Goal: Information Seeking & Learning: Learn about a topic

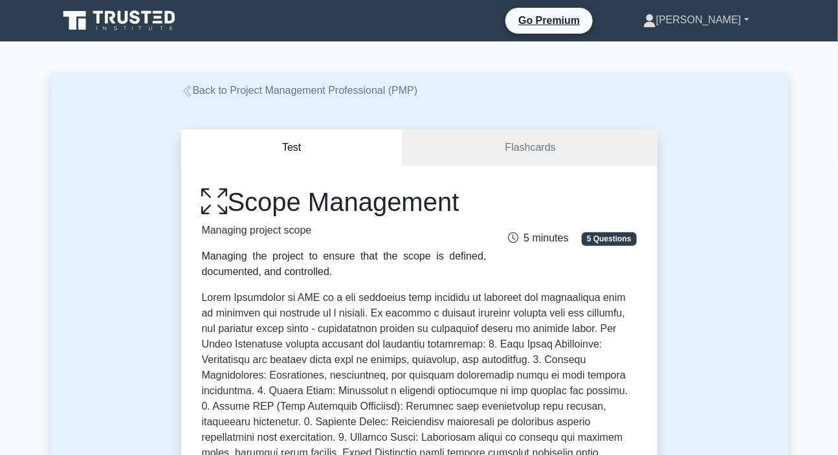
click at [714, 17] on link "[PERSON_NAME]" at bounding box center [697, 20] width 168 height 26
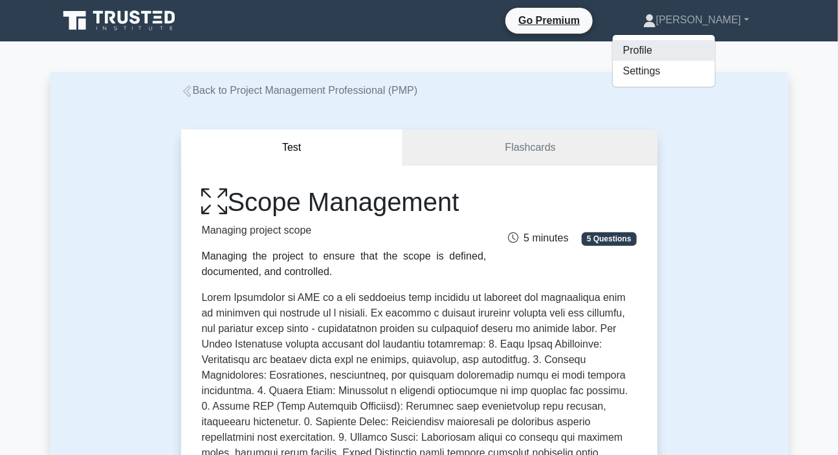
click at [678, 47] on link "Profile" at bounding box center [664, 50] width 102 height 21
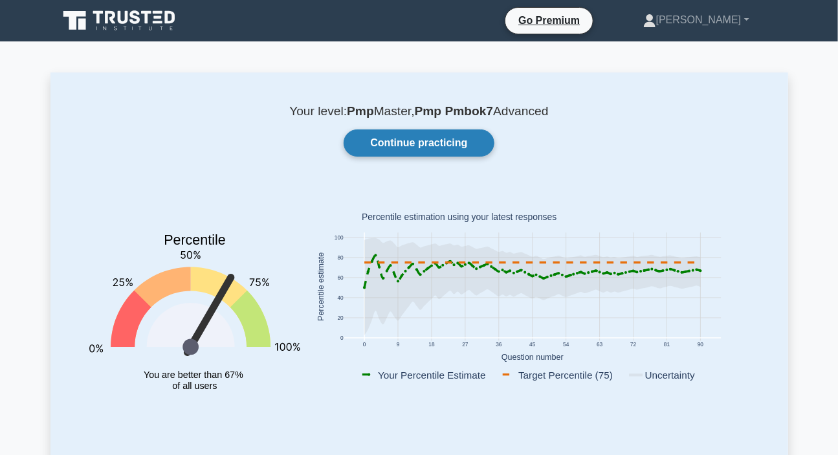
click at [447, 138] on link "Continue practicing" at bounding box center [419, 142] width 150 height 27
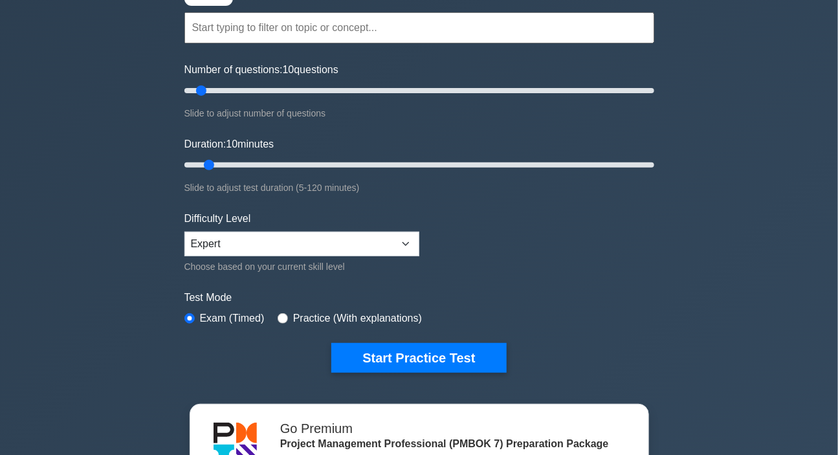
scroll to position [117, 0]
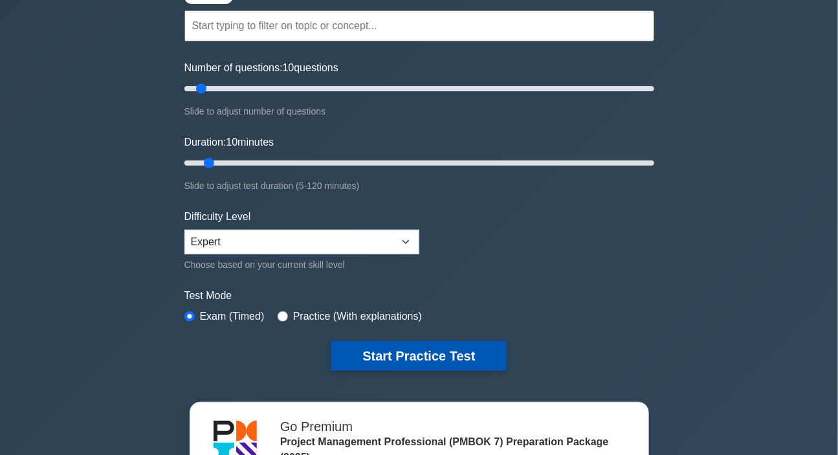
click at [437, 341] on button "Start Practice Test" at bounding box center [419, 356] width 175 height 30
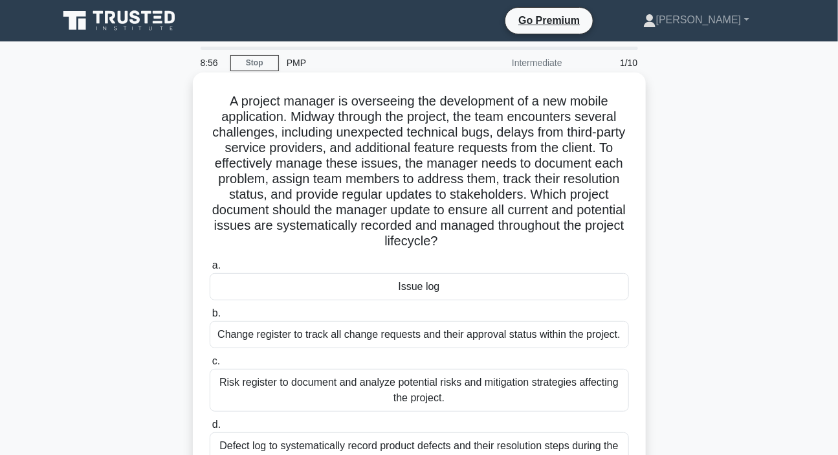
click at [416, 284] on div "Issue log" at bounding box center [420, 286] width 420 height 27
click at [210, 270] on input "a. Issue log" at bounding box center [210, 266] width 0 height 8
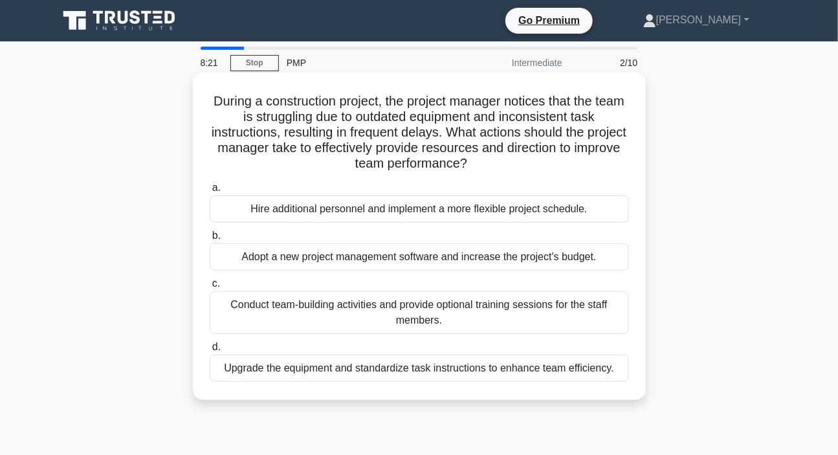
click at [378, 372] on div "Upgrade the equipment and standardize task instructions to enhance team efficie…" at bounding box center [420, 368] width 420 height 27
click at [210, 352] on input "d. Upgrade the equipment and standardize task instructions to enhance team effi…" at bounding box center [210, 347] width 0 height 8
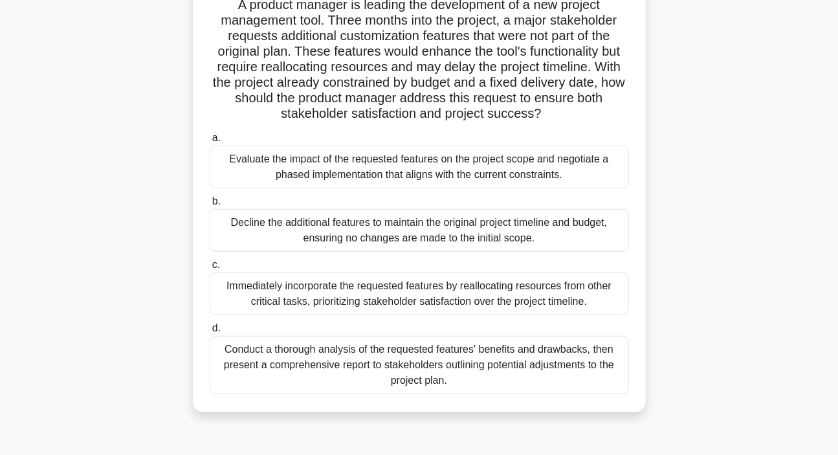
scroll to position [117, 0]
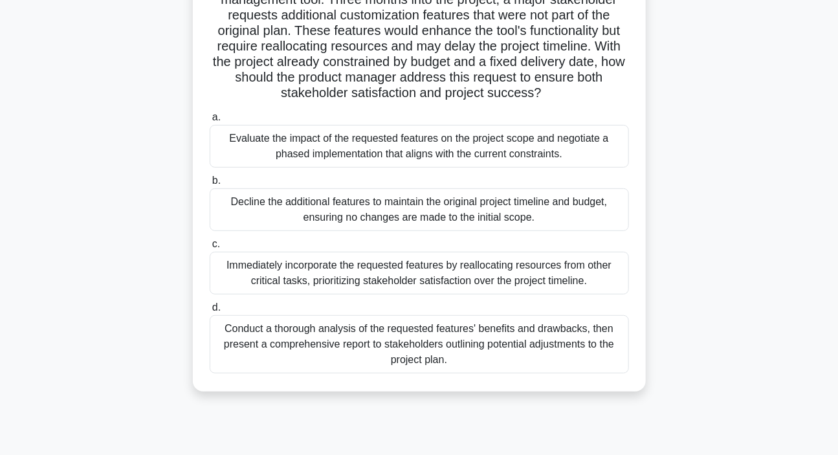
click at [344, 340] on div "Conduct a thorough analysis of the requested features' benefits and drawbacks, …" at bounding box center [420, 344] width 420 height 58
click at [210, 312] on input "d. Conduct a thorough analysis of the requested features' benefits and drawback…" at bounding box center [210, 308] width 0 height 8
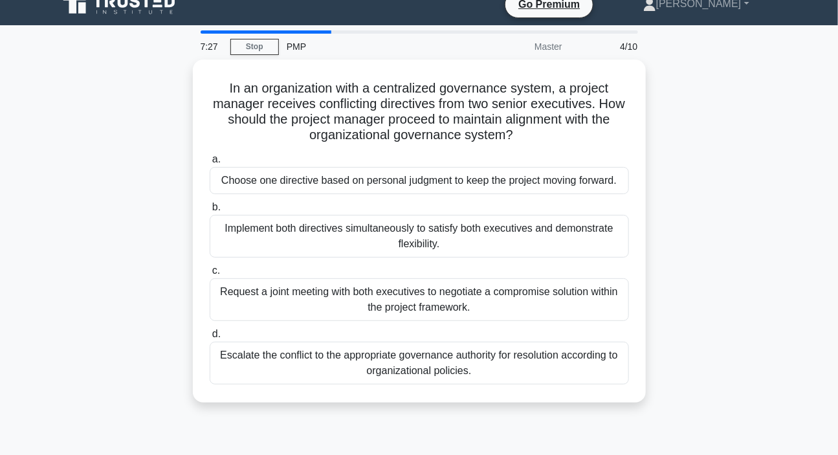
scroll to position [0, 0]
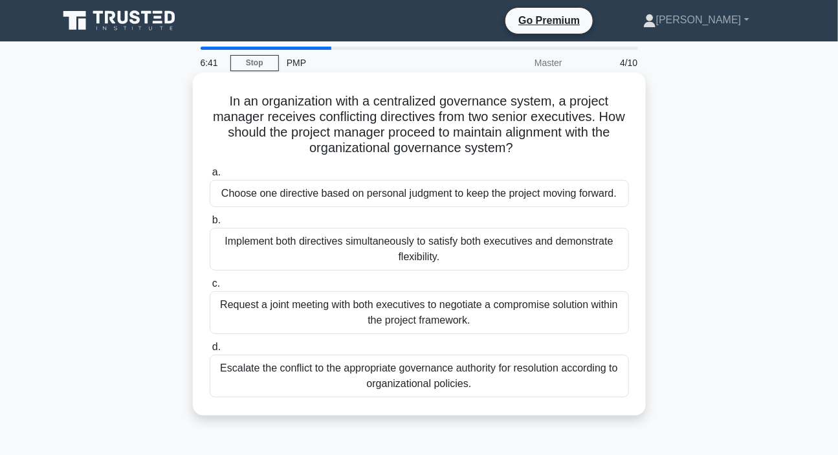
click at [379, 310] on div "Request a joint meeting with both executives to negotiate a compromise solution…" at bounding box center [420, 312] width 420 height 43
click at [210, 288] on input "c. Request a joint meeting with both executives to negotiate a compromise solut…" at bounding box center [210, 284] width 0 height 8
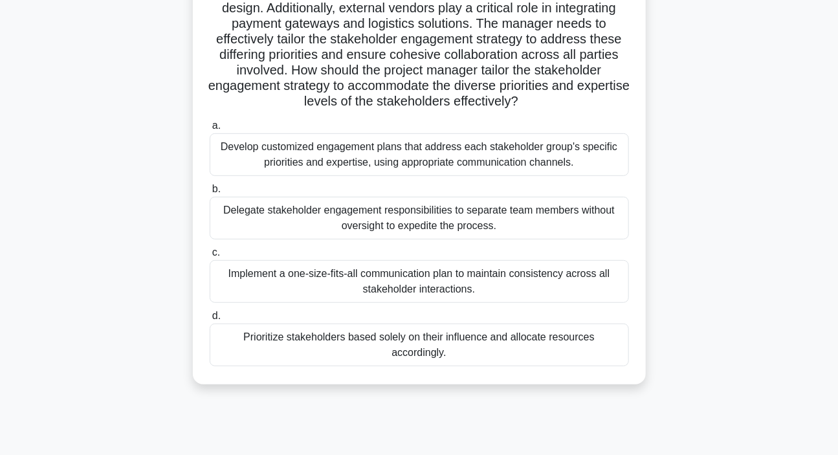
scroll to position [176, 0]
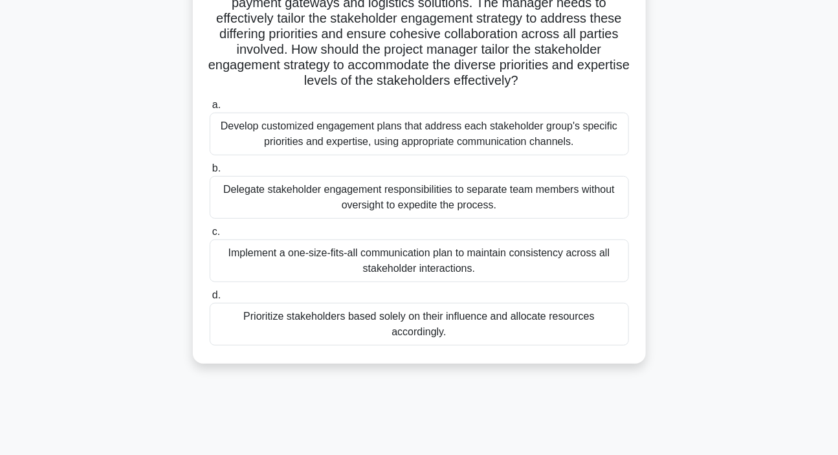
click at [398, 317] on div "Prioritize stakeholders based solely on their influence and allocate resources …" at bounding box center [420, 324] width 420 height 43
click at [210, 300] on input "d. Prioritize stakeholders based solely on their influence and allocate resourc…" at bounding box center [210, 295] width 0 height 8
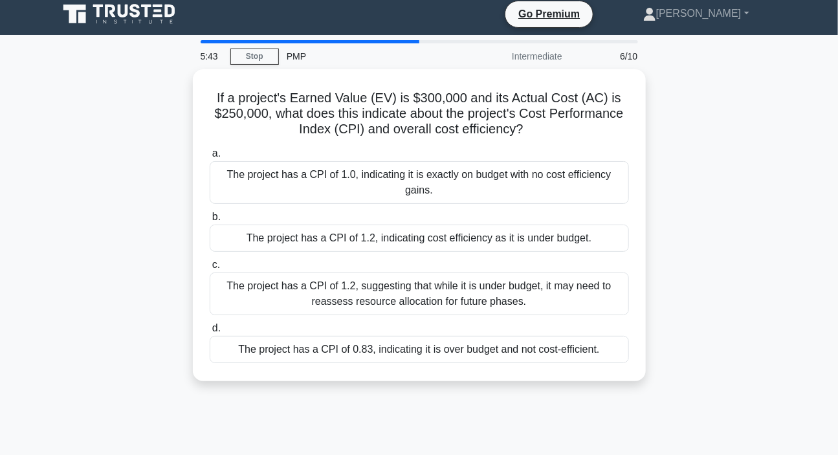
scroll to position [0, 0]
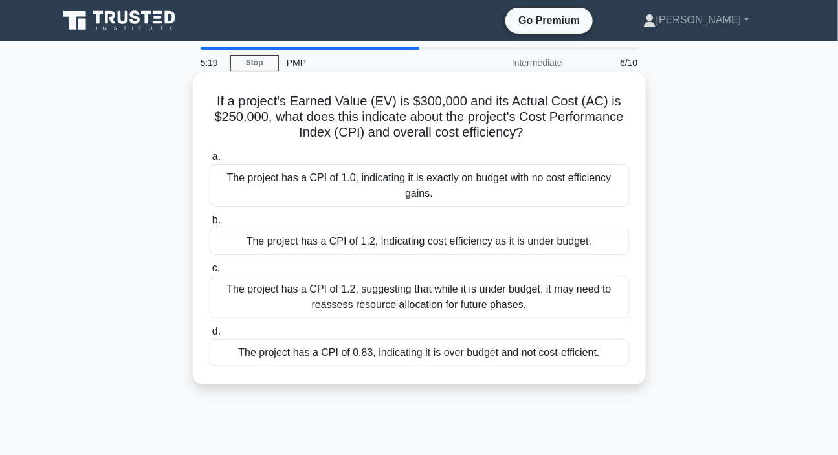
click at [370, 240] on div "The project has a CPI of 1.2, indicating cost efficiency as it is under budget." at bounding box center [420, 241] width 420 height 27
click at [210, 225] on input "b. The project has a CPI of 1.2, indicating cost efficiency as it is under budg…" at bounding box center [210, 220] width 0 height 8
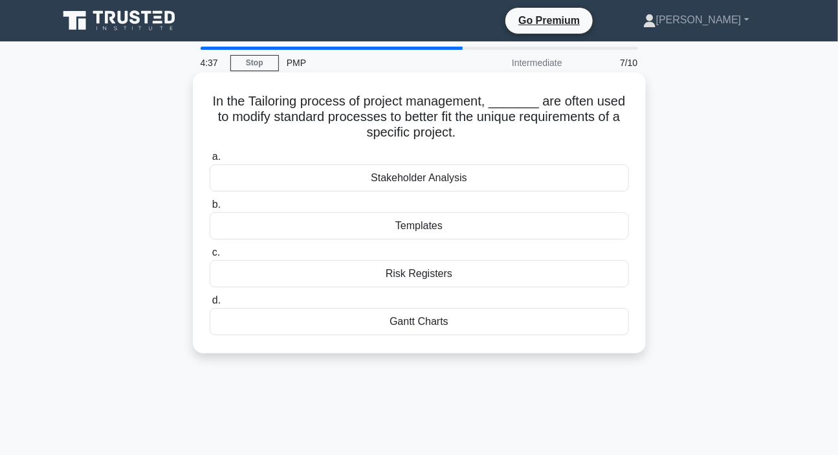
click at [413, 280] on div "Risk Registers" at bounding box center [420, 273] width 420 height 27
click at [210, 257] on input "c. Risk Registers" at bounding box center [210, 253] width 0 height 8
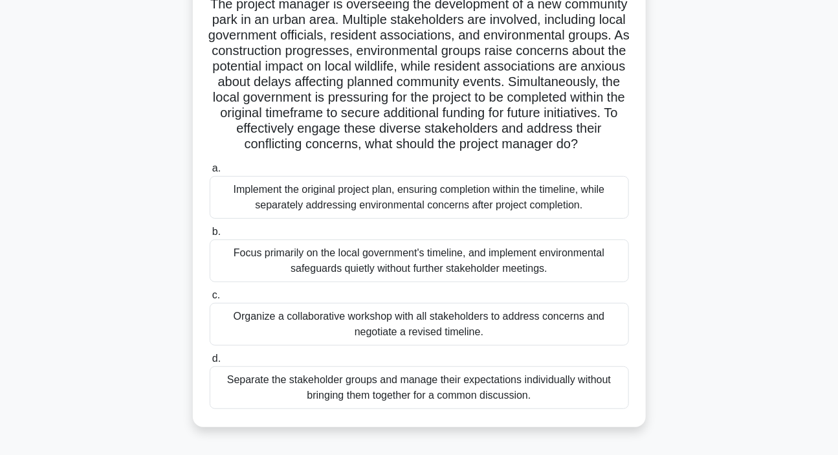
scroll to position [117, 0]
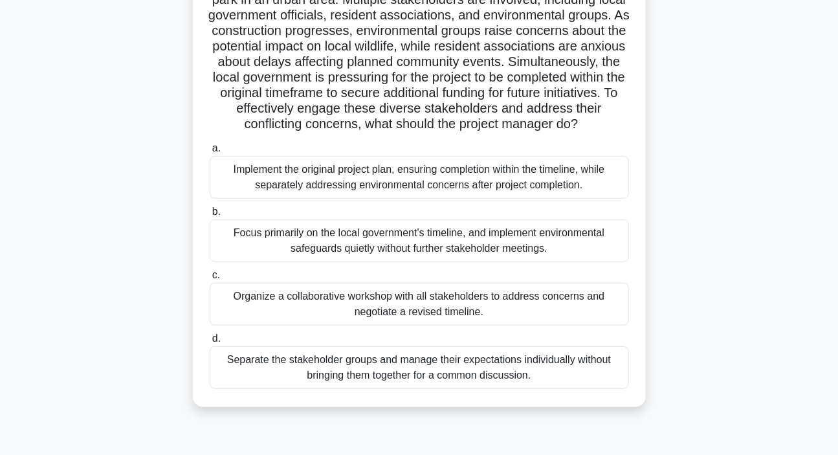
click at [366, 319] on div "Organize a collaborative workshop with all stakeholders to address concerns and…" at bounding box center [420, 304] width 420 height 43
click at [210, 280] on input "c. Organize a collaborative workshop with all stakeholders to address concerns …" at bounding box center [210, 275] width 0 height 8
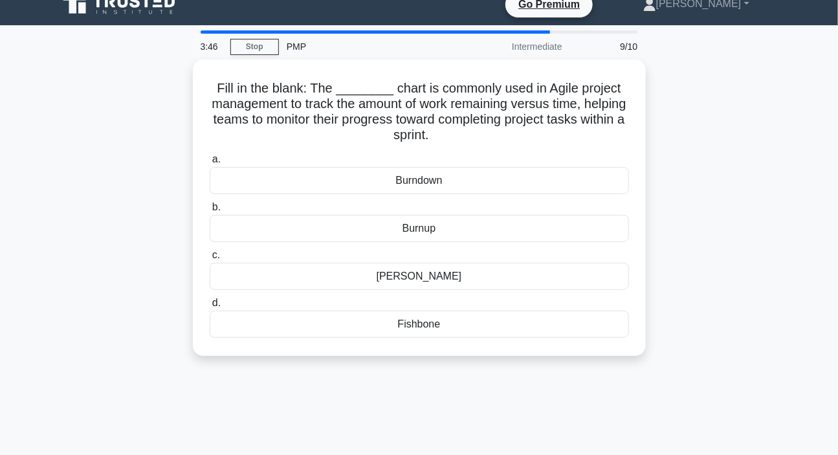
scroll to position [0, 0]
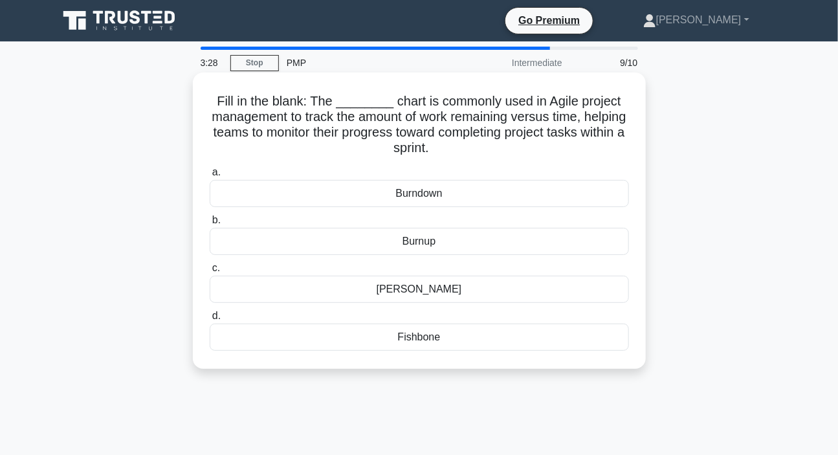
click at [424, 242] on div "Burnup" at bounding box center [420, 241] width 420 height 27
click at [210, 225] on input "b. Burnup" at bounding box center [210, 220] width 0 height 8
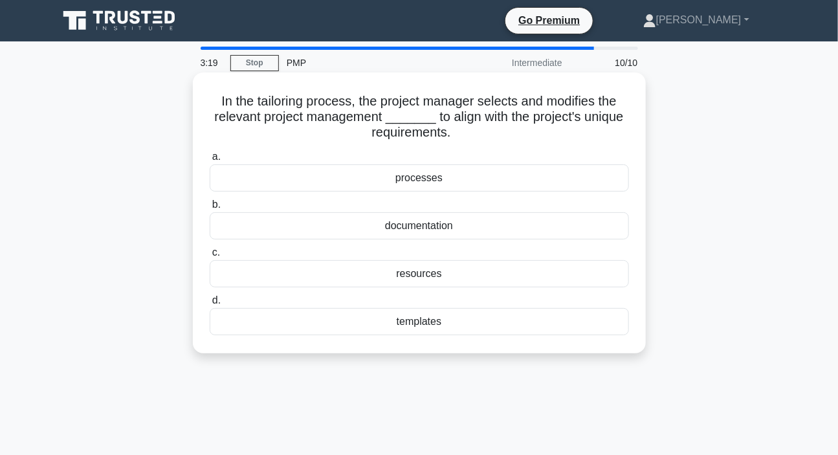
click at [412, 185] on div "processes" at bounding box center [420, 177] width 420 height 27
click at [210, 161] on input "a. processes" at bounding box center [210, 157] width 0 height 8
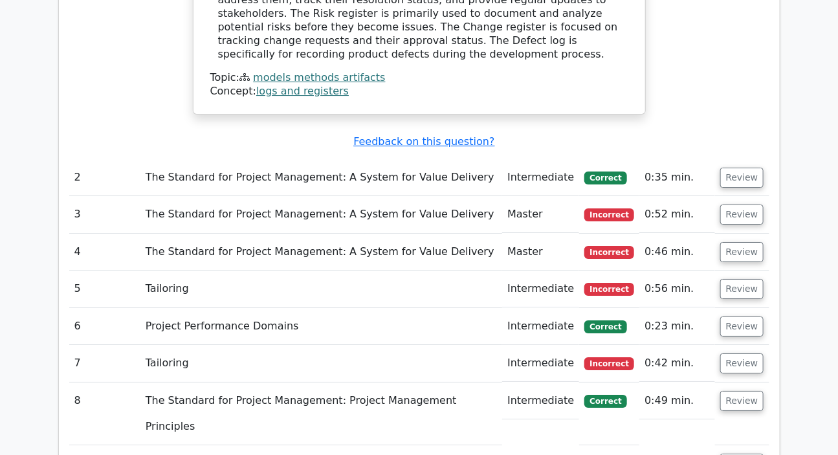
scroll to position [1766, 0]
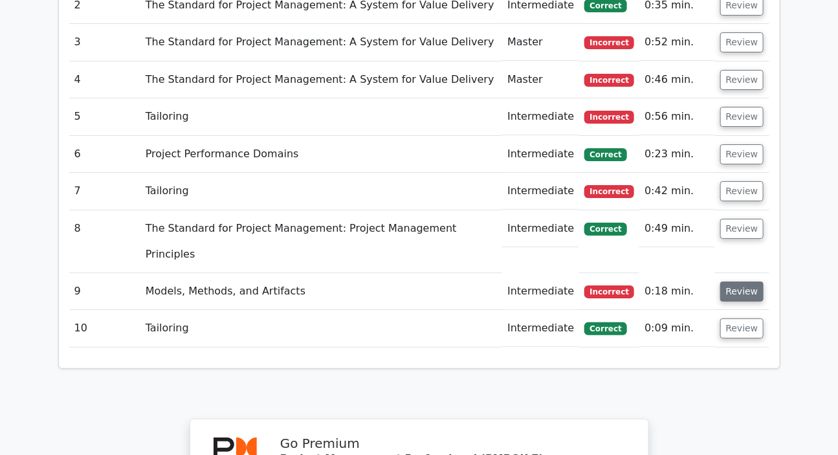
click at [725, 282] on button "Review" at bounding box center [743, 292] width 44 height 20
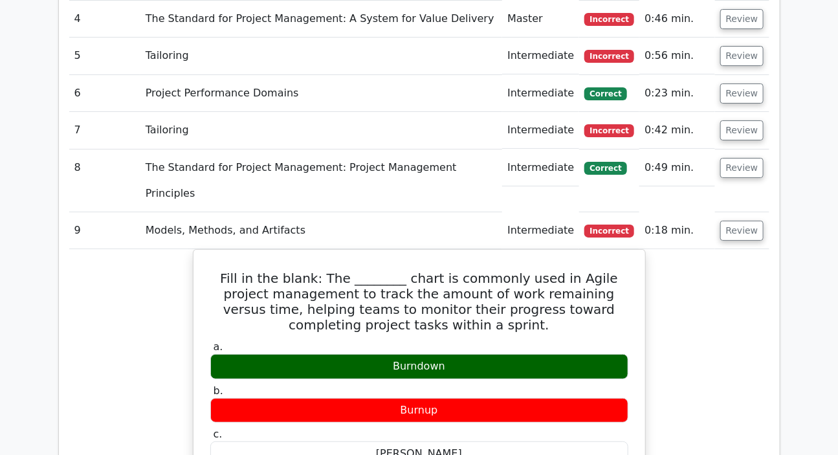
scroll to position [1825, 0]
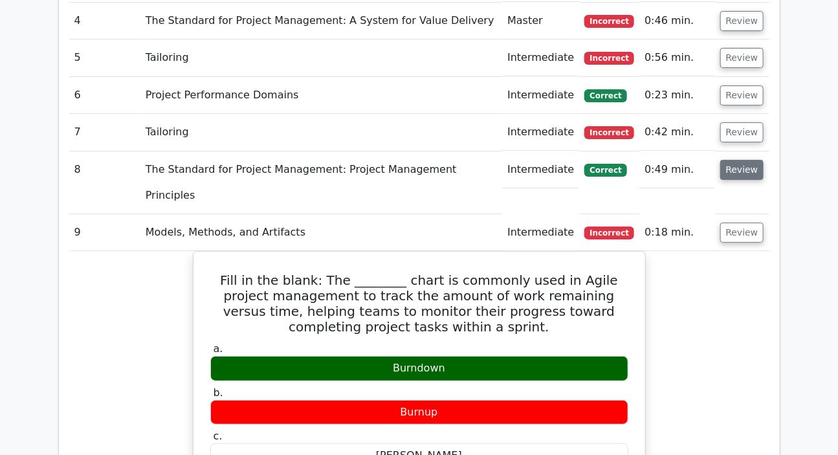
click at [737, 160] on button "Review" at bounding box center [743, 170] width 44 height 20
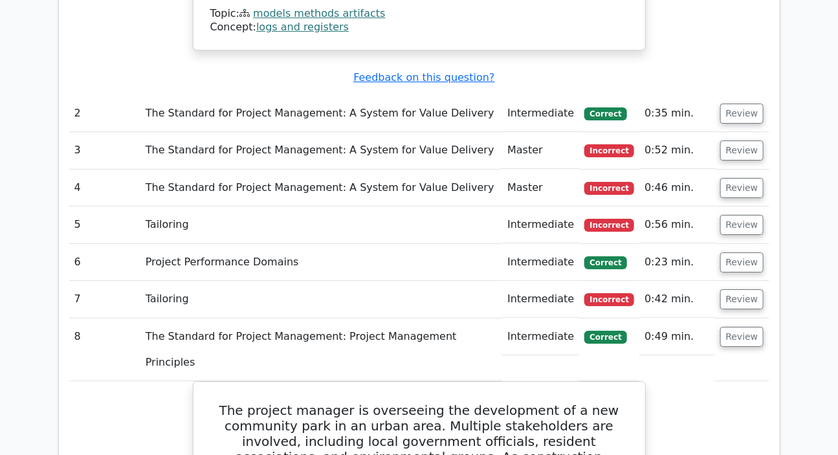
scroll to position [1648, 0]
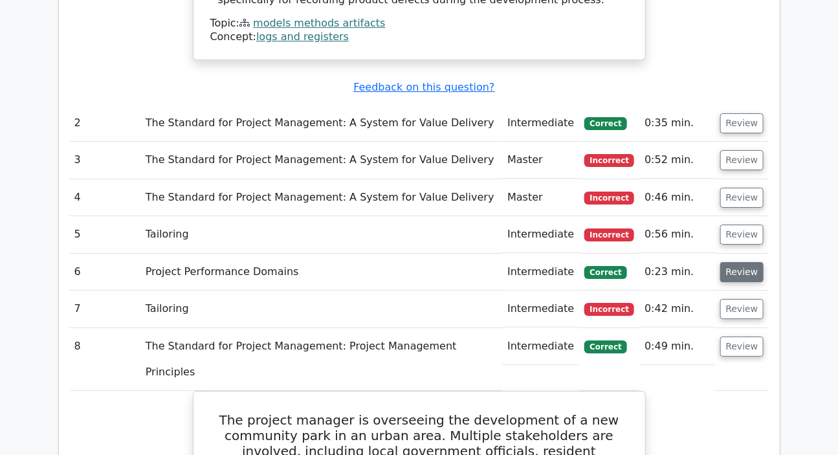
click at [726, 262] on button "Review" at bounding box center [743, 272] width 44 height 20
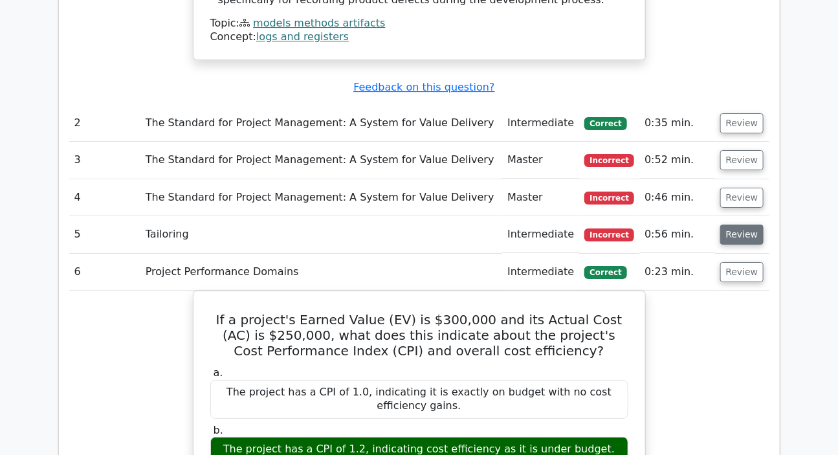
click at [732, 225] on button "Review" at bounding box center [743, 235] width 44 height 20
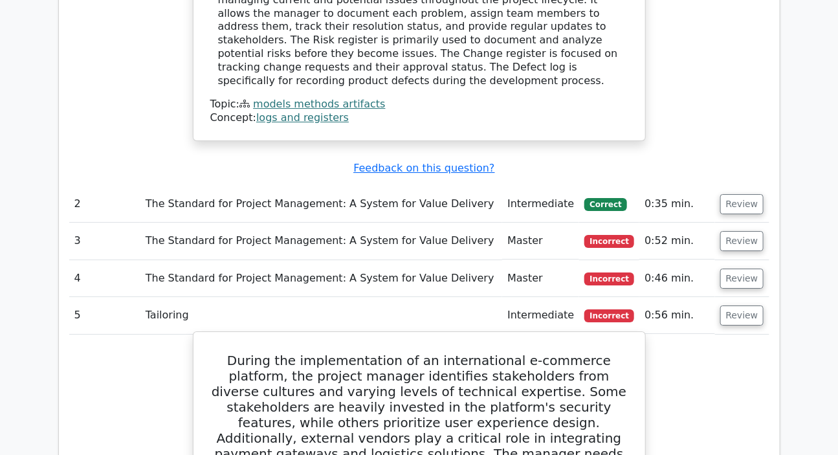
scroll to position [1471, 0]
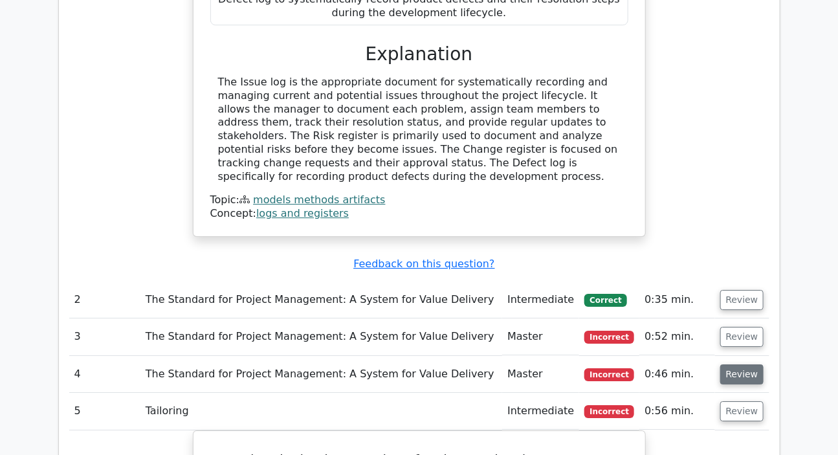
click at [732, 365] on button "Review" at bounding box center [743, 375] width 44 height 20
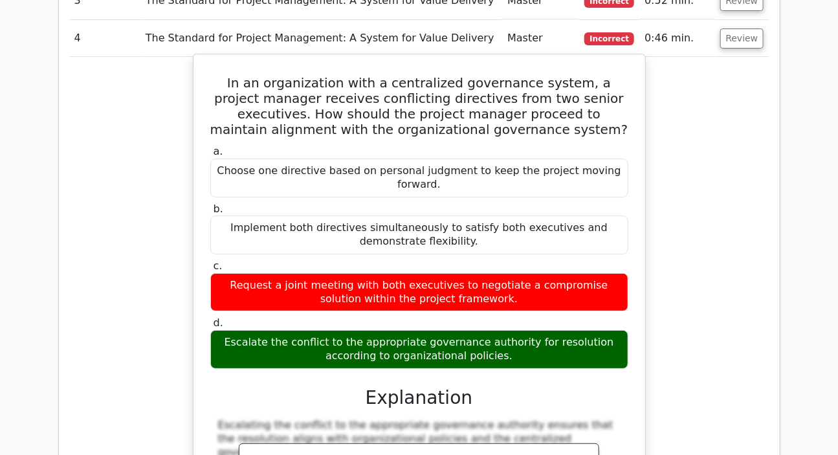
scroll to position [1825, 0]
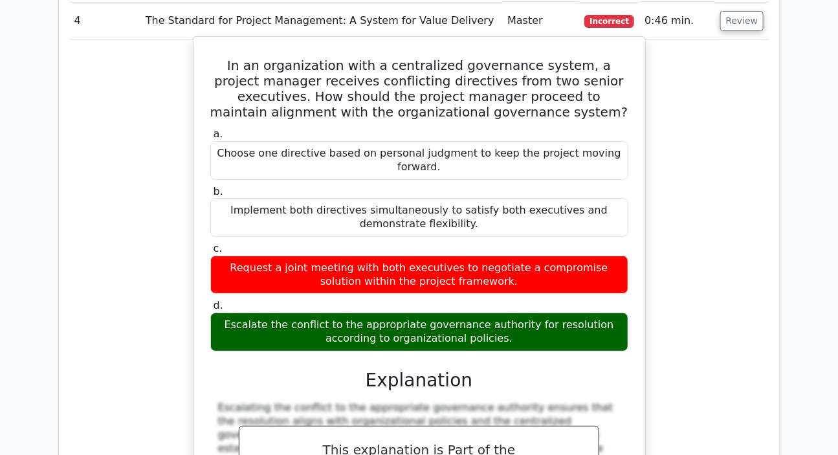
drag, startPoint x: 218, startPoint y: 290, endPoint x: 230, endPoint y: 409, distance: 119.2
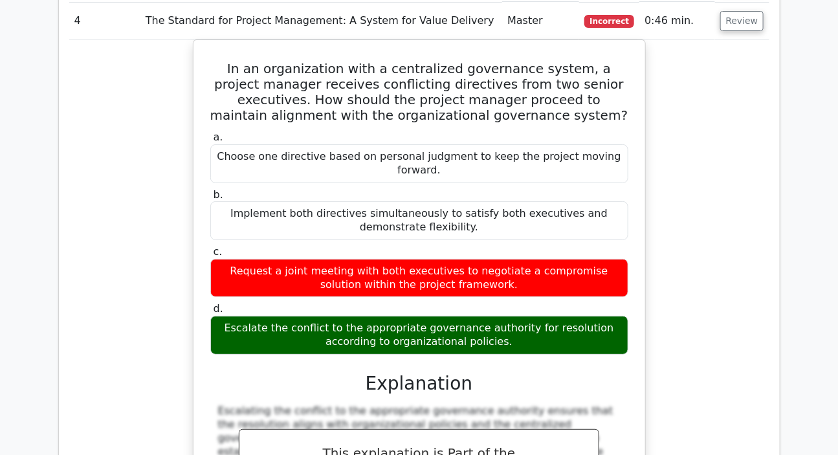
drag, startPoint x: 709, startPoint y: 262, endPoint x: 704, endPoint y: 257, distance: 7.3
click at [708, 262] on div "In an organization with a centralized governance system, a project manager rece…" at bounding box center [419, 328] width 701 height 578
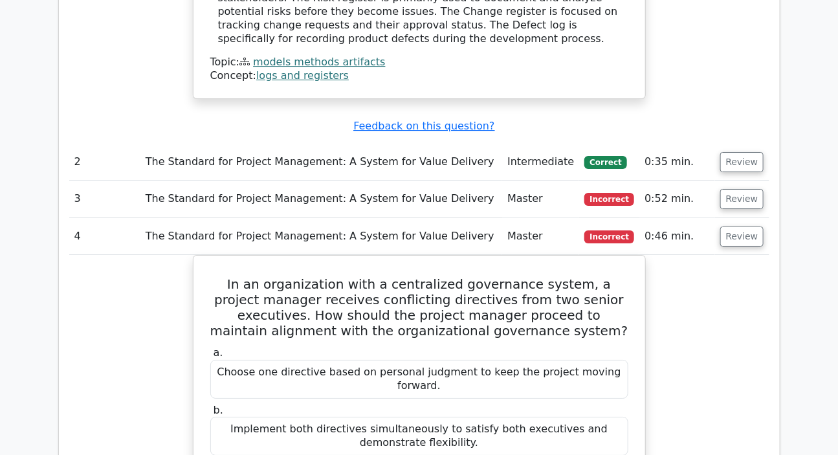
scroll to position [1589, 0]
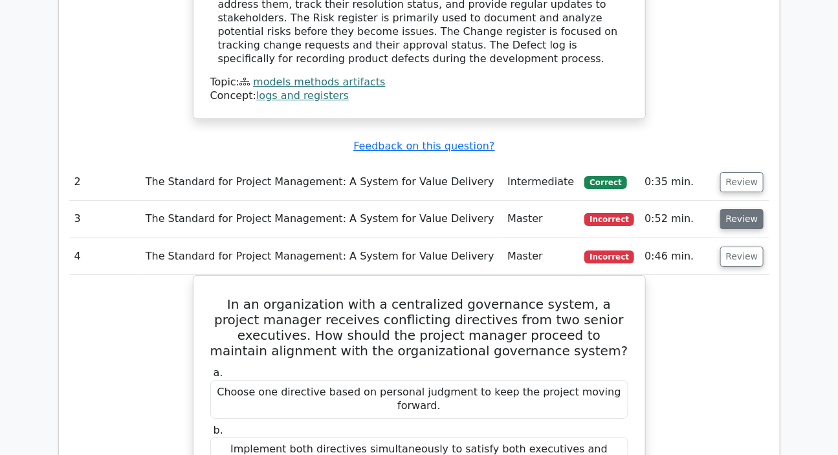
click at [741, 209] on button "Review" at bounding box center [743, 219] width 44 height 20
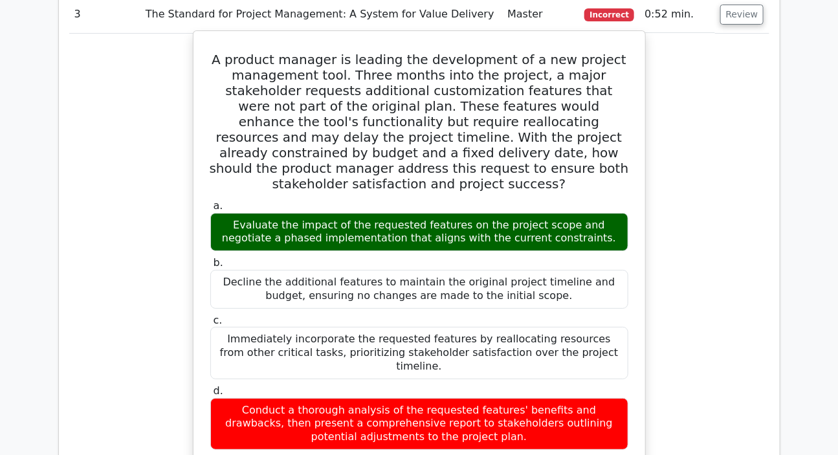
scroll to position [1942, 0]
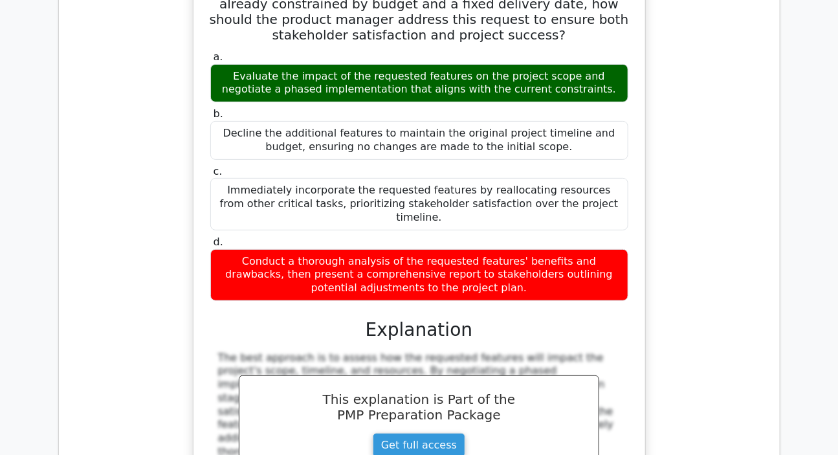
drag, startPoint x: 216, startPoint y: 227, endPoint x: 218, endPoint y: 314, distance: 87.4
click at [225, 352] on div "The best approach is to assess how the requested features will impact the proje…" at bounding box center [419, 442] width 418 height 181
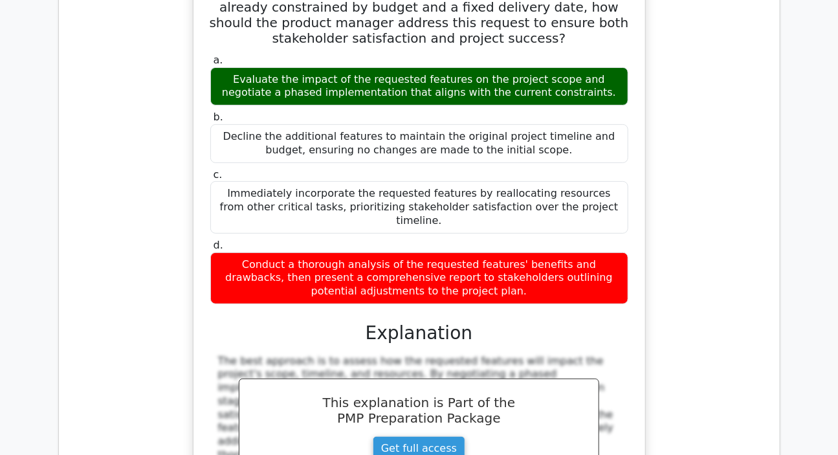
click at [707, 257] on div "A product manager is leading the development of a new project management tool. …" at bounding box center [419, 226] width 701 height 683
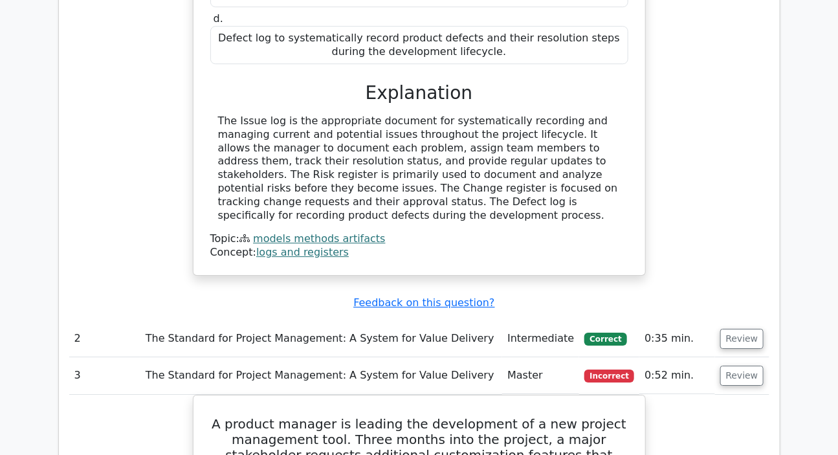
scroll to position [1412, 0]
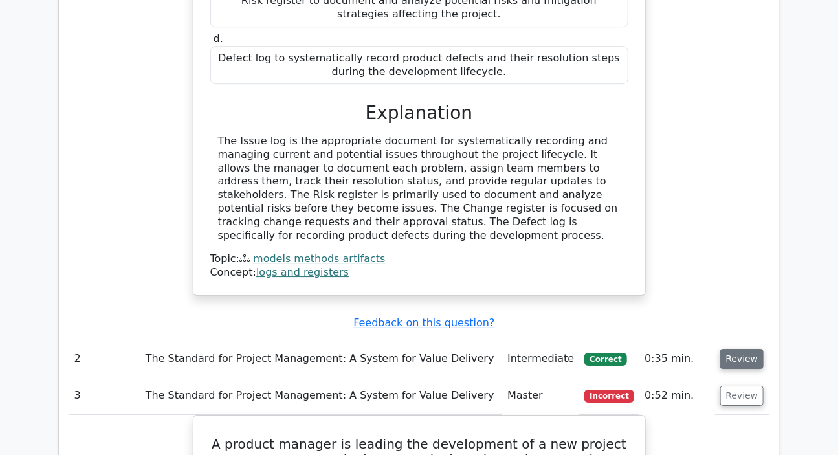
click at [745, 349] on button "Review" at bounding box center [743, 359] width 44 height 20
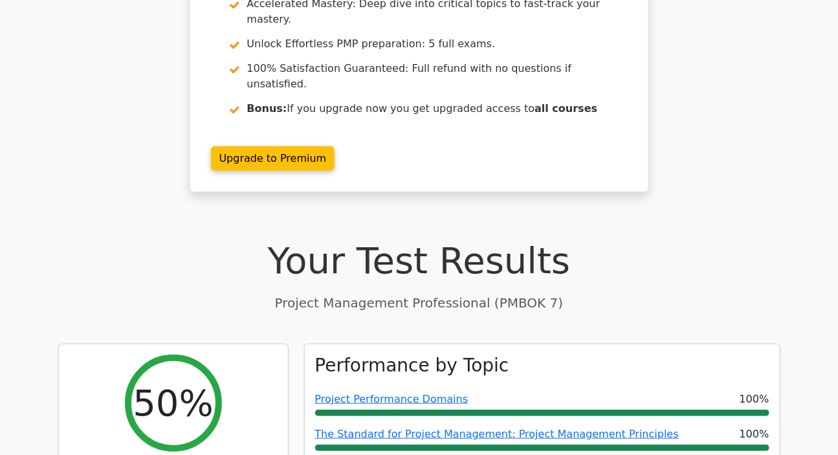
scroll to position [0, 0]
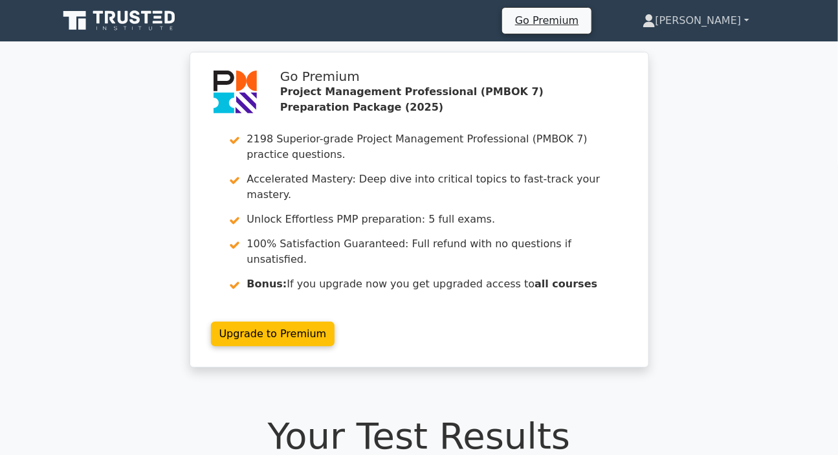
click at [707, 13] on link "[PERSON_NAME]" at bounding box center [696, 21] width 169 height 26
click at [682, 52] on link "Profile" at bounding box center [664, 51] width 102 height 21
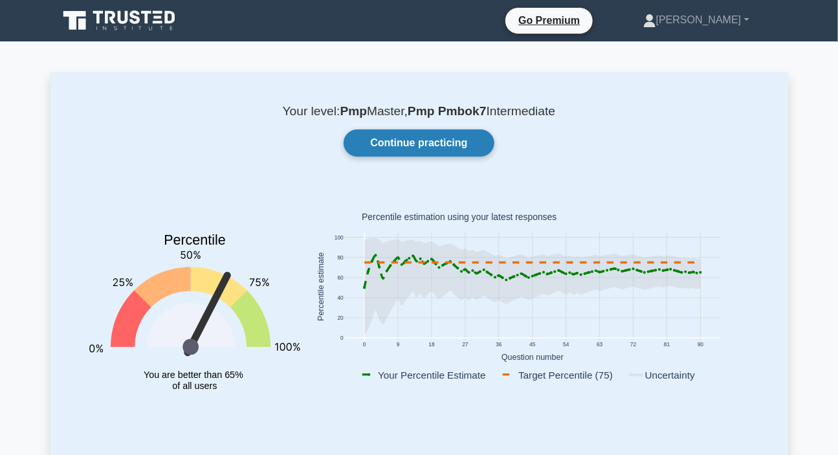
click at [434, 138] on link "Continue practicing" at bounding box center [419, 142] width 150 height 27
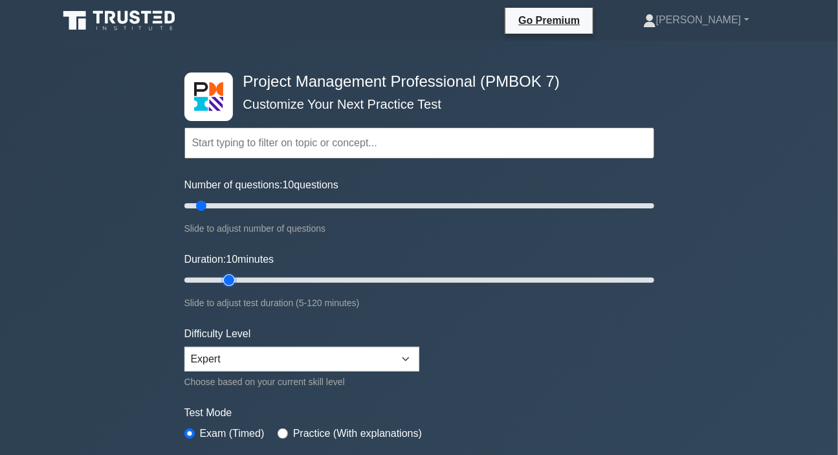
type input "15"
click at [224, 278] on input "Duration: 10 minutes" at bounding box center [420, 281] width 470 height 16
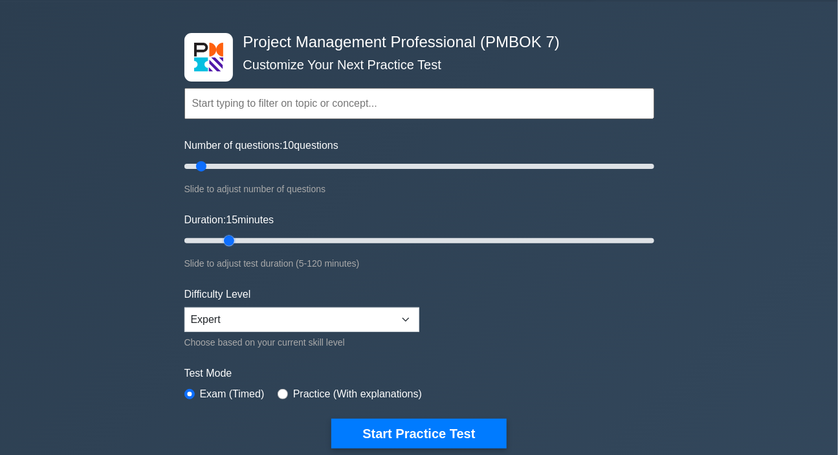
scroll to position [117, 0]
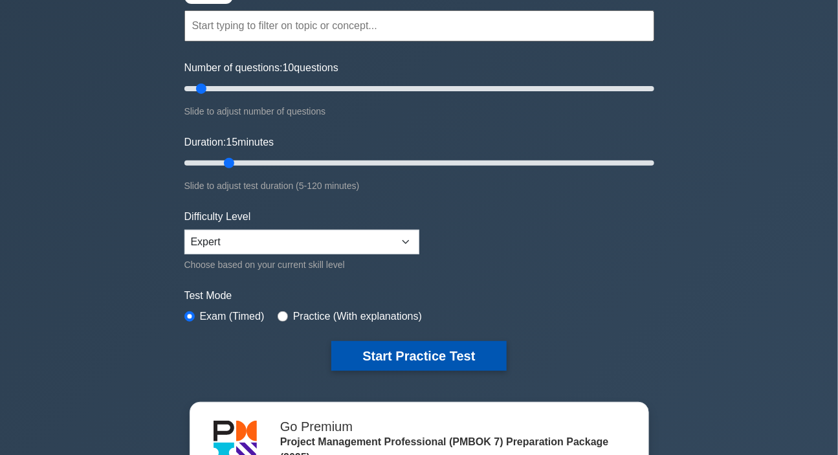
click at [422, 354] on button "Start Practice Test" at bounding box center [419, 356] width 175 height 30
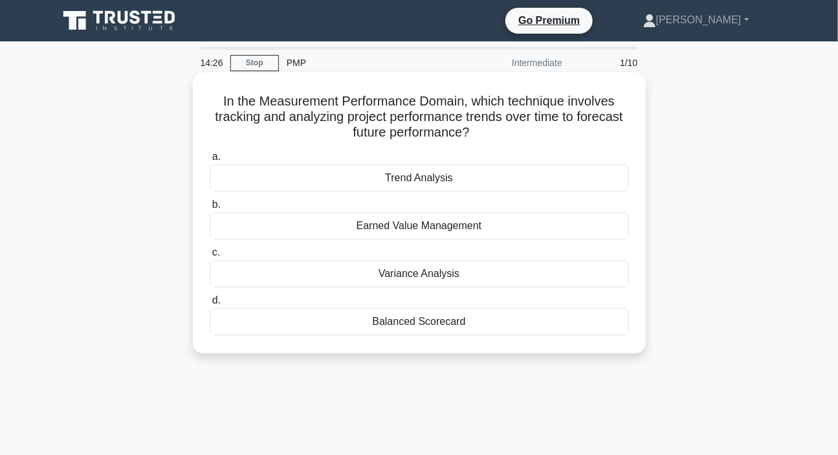
click at [422, 177] on div "Trend Analysis" at bounding box center [420, 177] width 420 height 27
click at [210, 161] on input "a. Trend Analysis" at bounding box center [210, 157] width 0 height 8
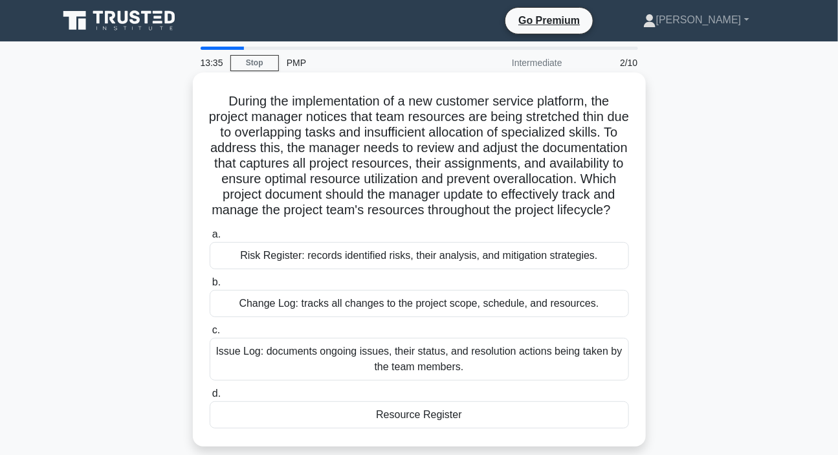
click at [418, 427] on div "Resource Register" at bounding box center [420, 414] width 420 height 27
click at [210, 398] on input "d. Resource Register" at bounding box center [210, 394] width 0 height 8
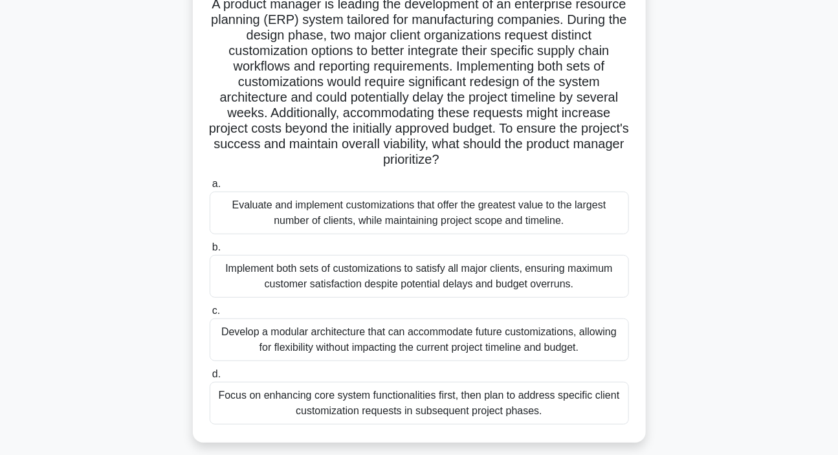
scroll to position [117, 0]
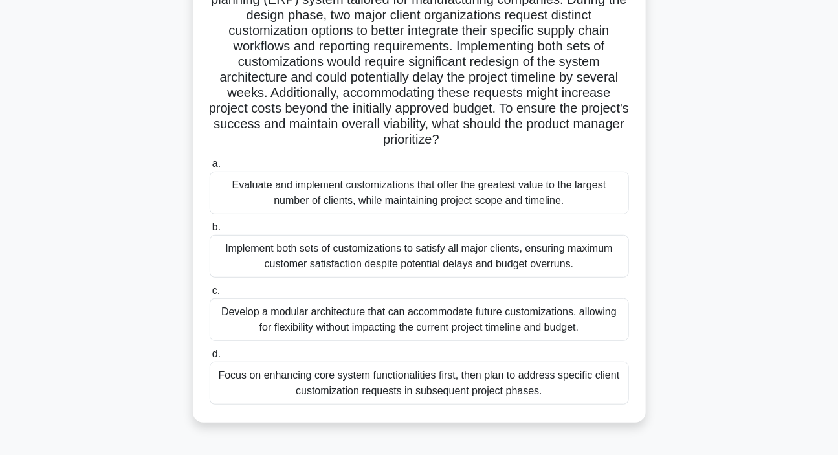
click at [407, 325] on div "Develop a modular architecture that can accommodate future customizations, allo…" at bounding box center [420, 319] width 420 height 43
click at [210, 295] on input "c. Develop a modular architecture that can accommodate future customizations, a…" at bounding box center [210, 291] width 0 height 8
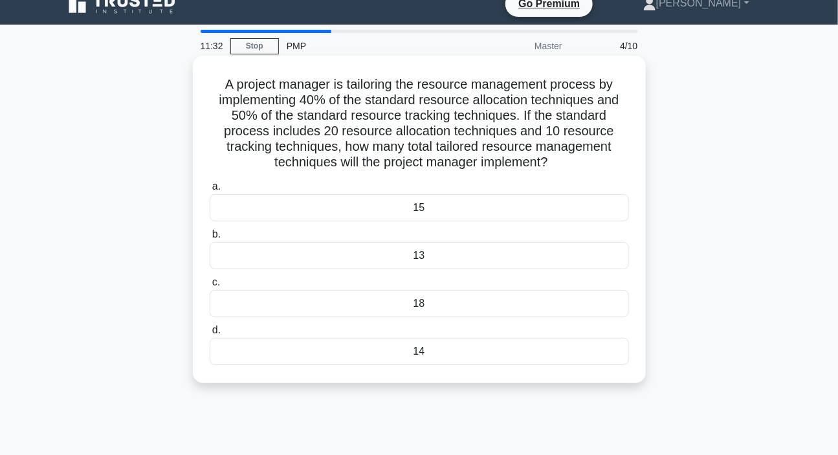
scroll to position [0, 0]
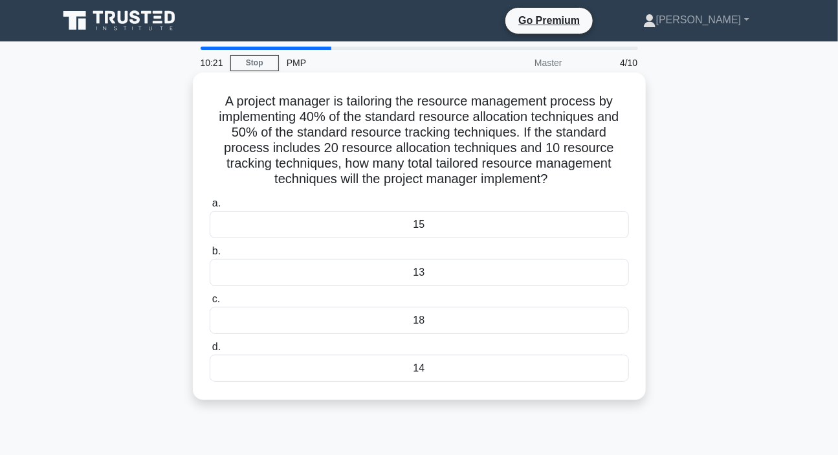
click at [420, 275] on div "13" at bounding box center [420, 272] width 420 height 27
click at [210, 256] on input "b. 13" at bounding box center [210, 251] width 0 height 8
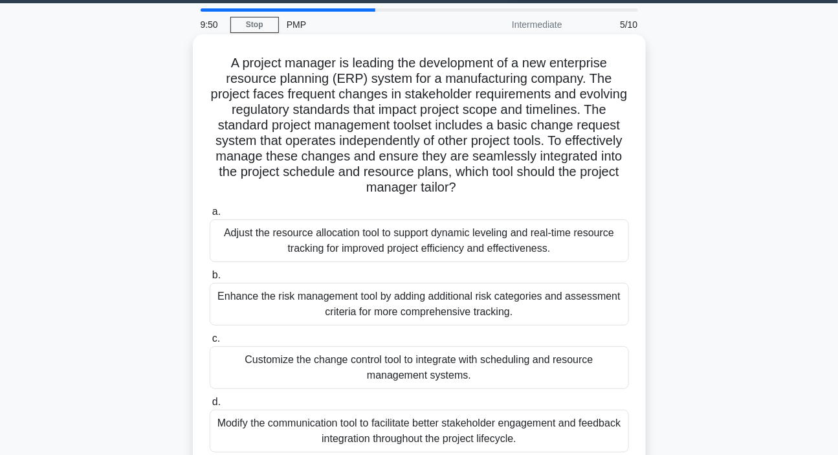
scroll to position [117, 0]
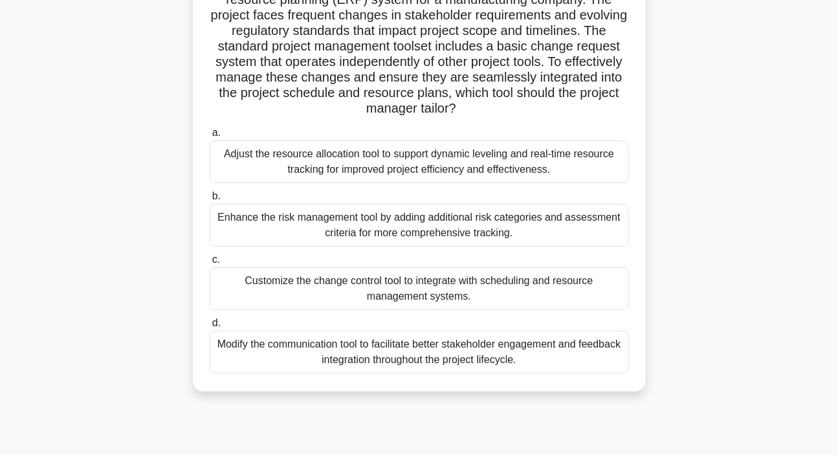
click at [382, 355] on div "Modify the communication tool to facilitate better stakeholder engagement and f…" at bounding box center [420, 352] width 420 height 43
click at [210, 328] on input "d. Modify the communication tool to facilitate better stakeholder engagement an…" at bounding box center [210, 323] width 0 height 8
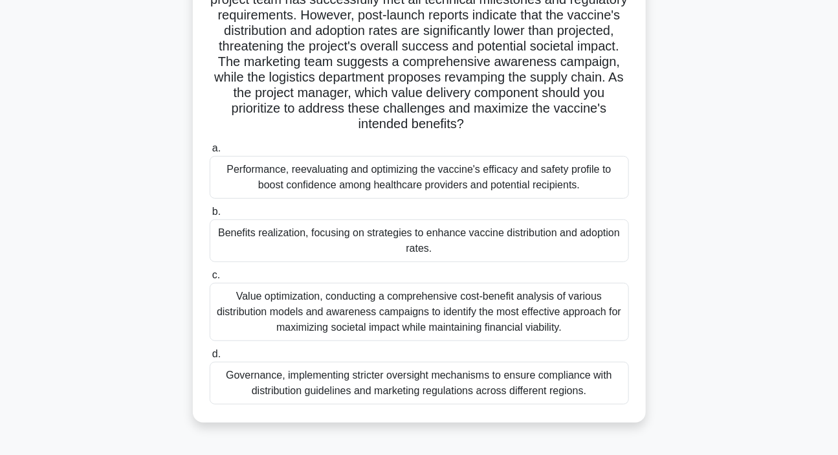
click at [382, 307] on div "Value optimization, conducting a comprehensive cost-benefit analysis of various…" at bounding box center [420, 312] width 420 height 58
click at [210, 280] on input "c. Value optimization, conducting a comprehensive cost-benefit analysis of vari…" at bounding box center [210, 275] width 0 height 8
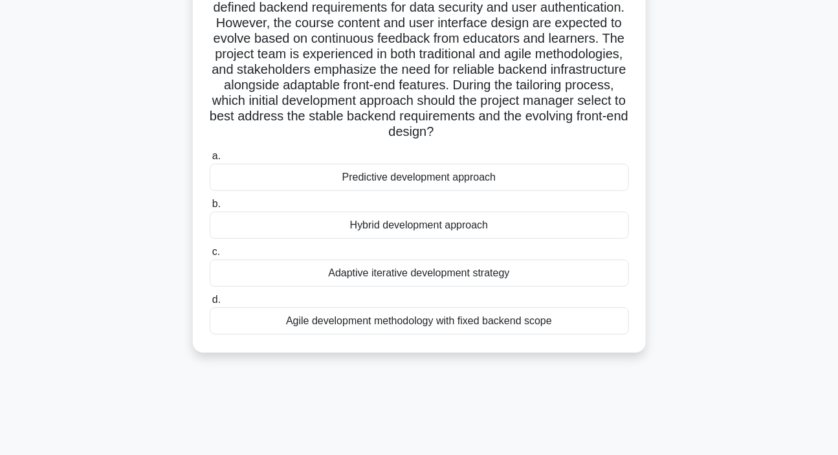
scroll to position [0, 0]
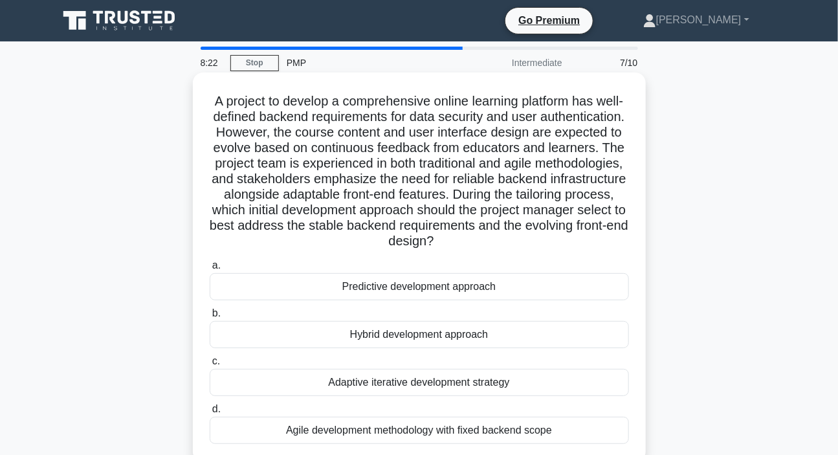
click at [397, 333] on div "Hybrid development approach" at bounding box center [420, 334] width 420 height 27
click at [210, 318] on input "b. Hybrid development approach" at bounding box center [210, 313] width 0 height 8
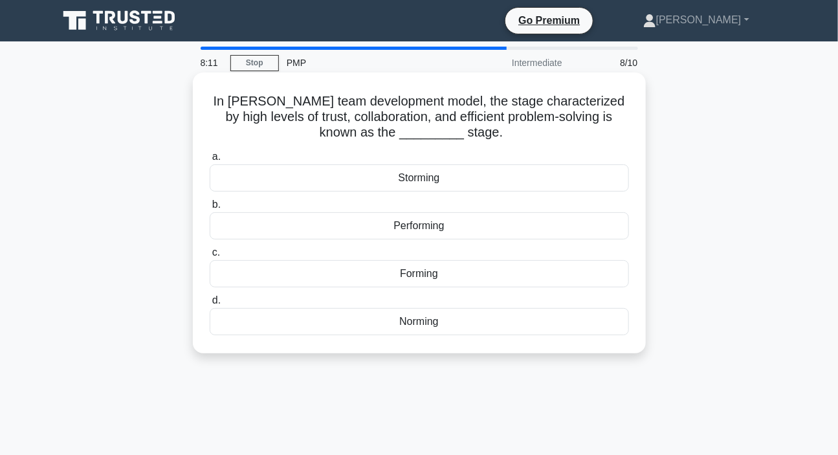
click at [408, 226] on div "Performing" at bounding box center [420, 225] width 420 height 27
click at [210, 209] on input "b. Performing" at bounding box center [210, 205] width 0 height 8
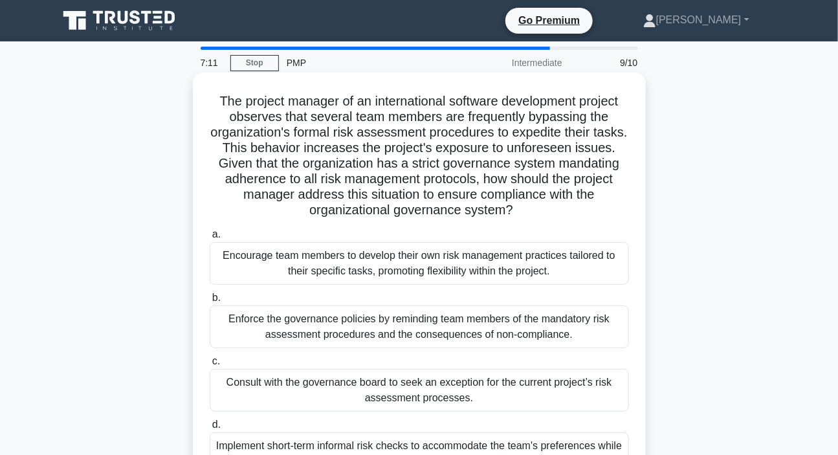
scroll to position [58, 0]
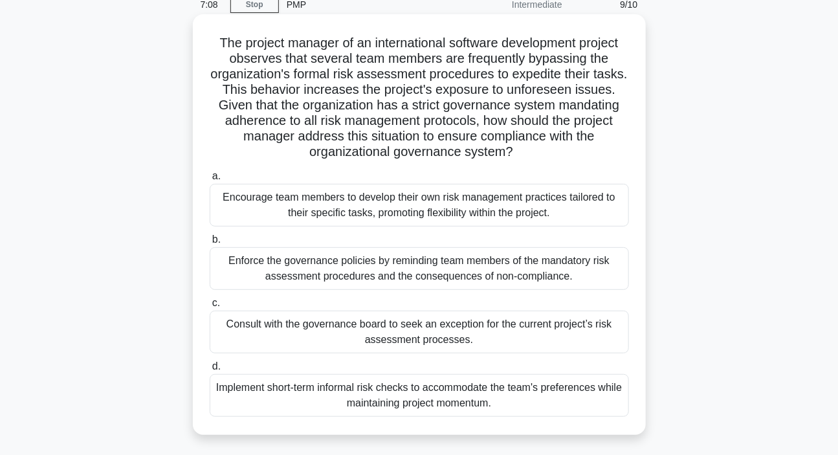
click at [364, 263] on div "Enforce the governance policies by reminding team members of the mandatory risk…" at bounding box center [420, 268] width 420 height 43
click at [210, 244] on input "b. Enforce the governance policies by reminding team members of the mandatory r…" at bounding box center [210, 240] width 0 height 8
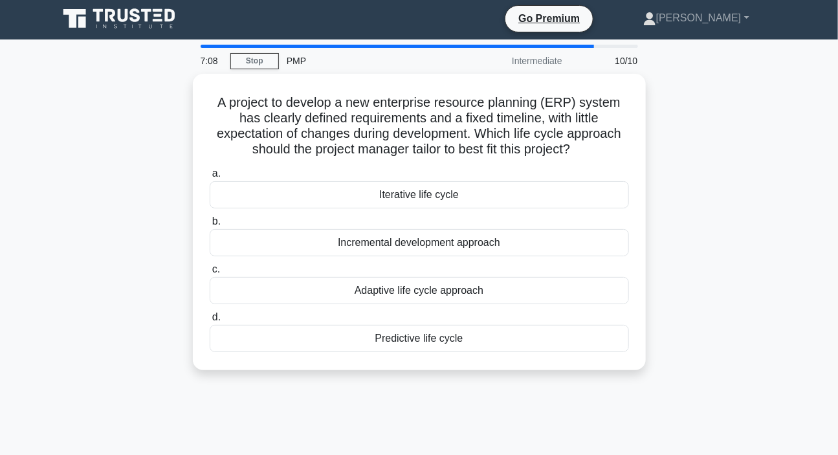
scroll to position [0, 0]
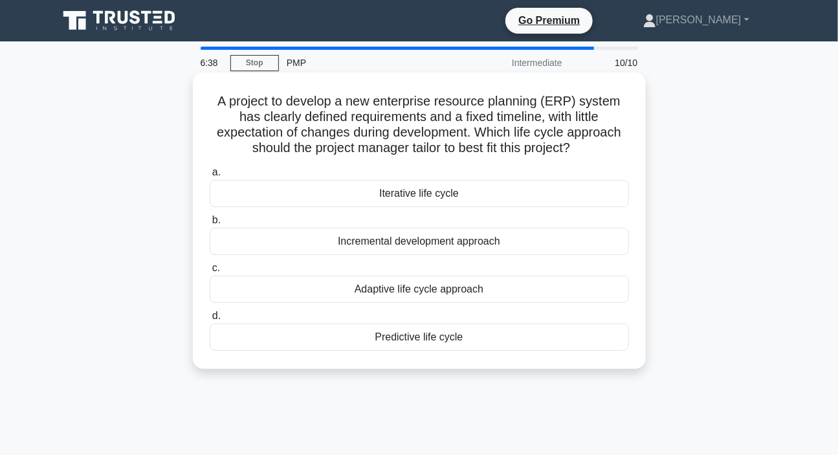
click at [427, 340] on div "Predictive life cycle" at bounding box center [420, 337] width 420 height 27
click at [210, 320] on input "d. Predictive life cycle" at bounding box center [210, 316] width 0 height 8
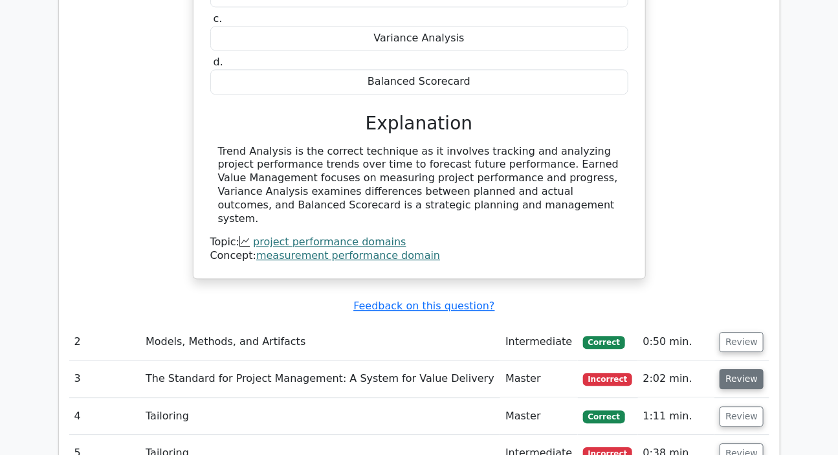
scroll to position [1295, 0]
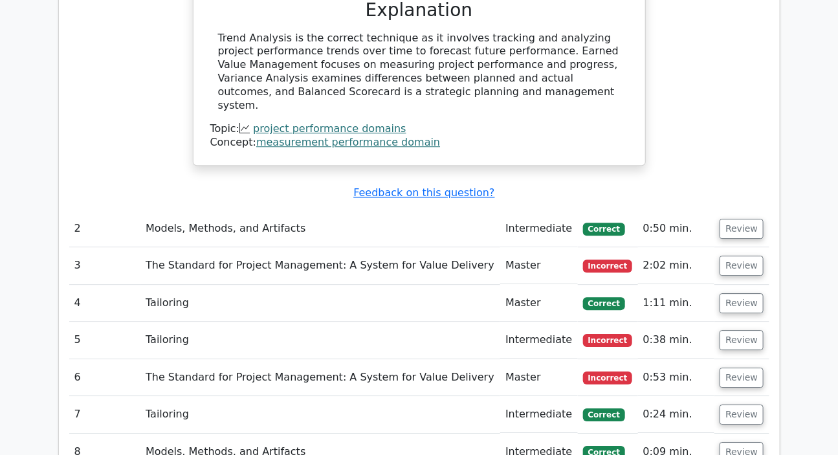
click at [715, 210] on td "Review" at bounding box center [742, 228] width 54 height 37
click at [725, 219] on button "Review" at bounding box center [742, 229] width 44 height 20
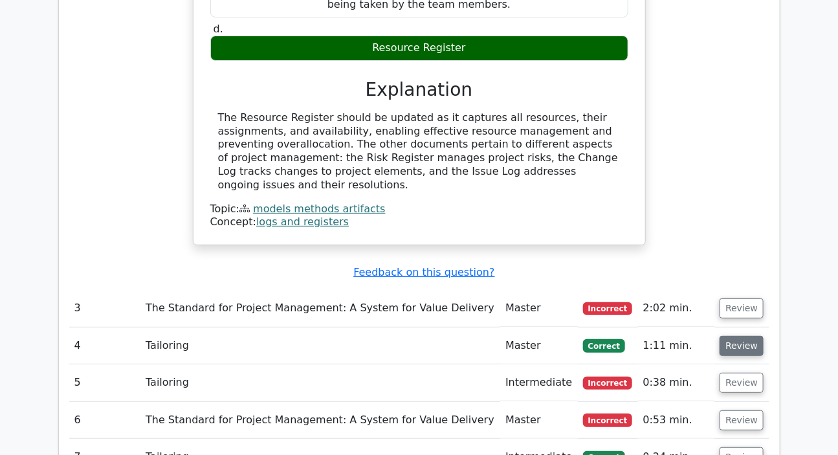
scroll to position [1883, 0]
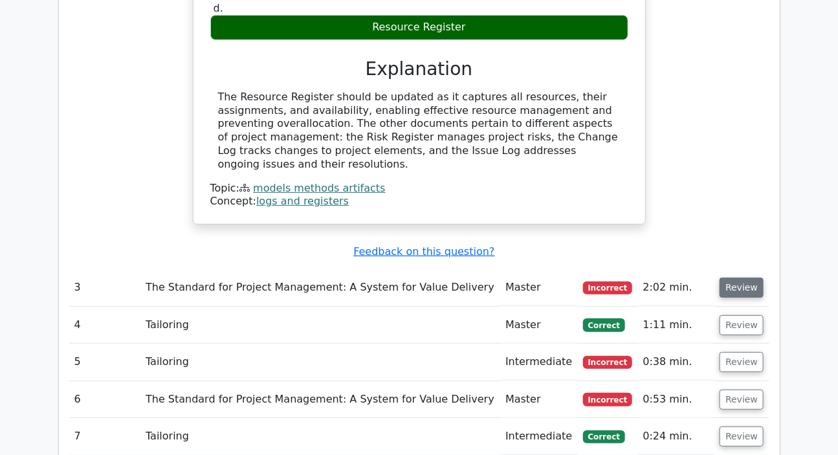
click at [740, 278] on button "Review" at bounding box center [742, 288] width 44 height 20
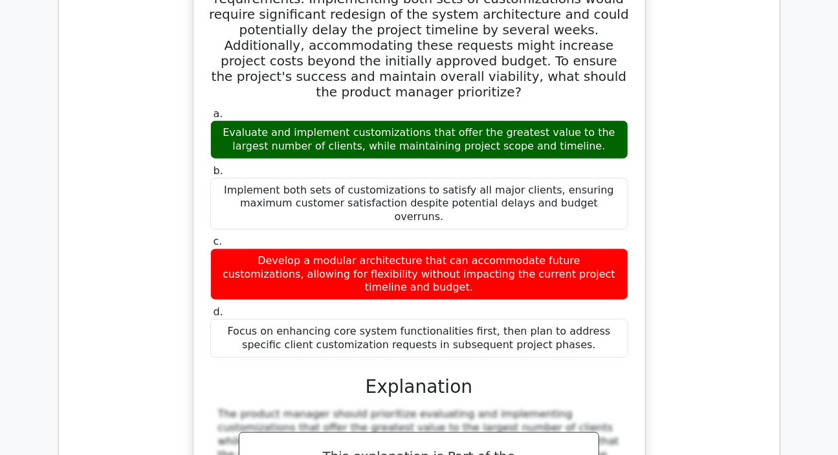
scroll to position [2472, 0]
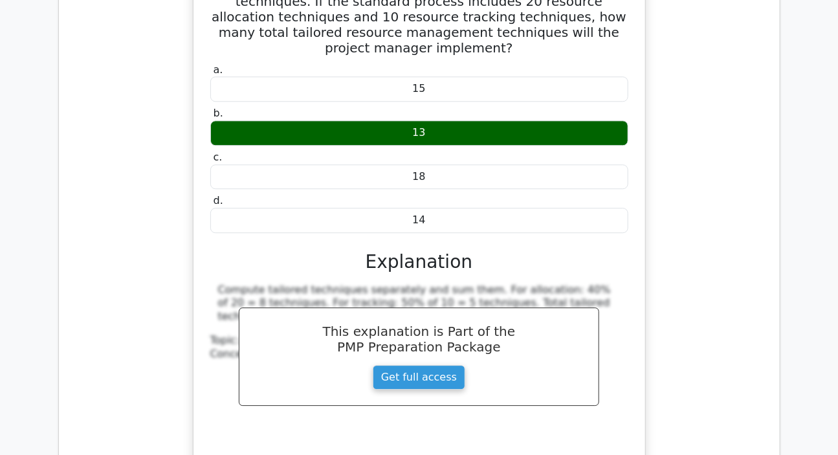
scroll to position [3237, 0]
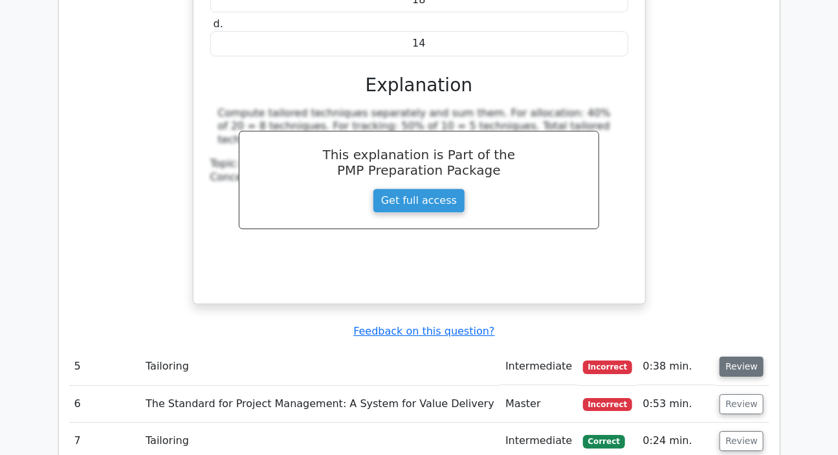
click at [730, 357] on button "Review" at bounding box center [742, 367] width 44 height 20
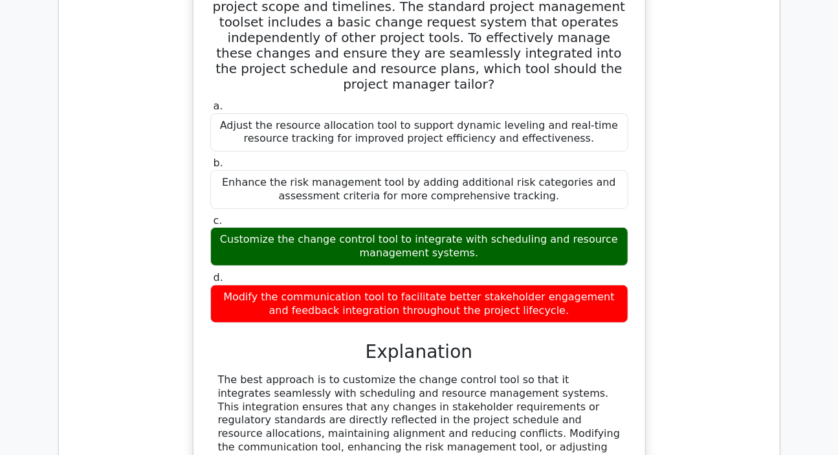
scroll to position [3826, 0]
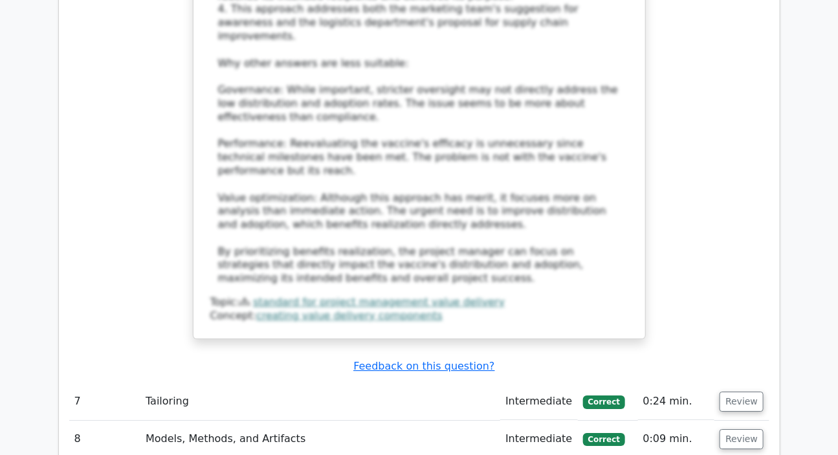
scroll to position [5003, 0]
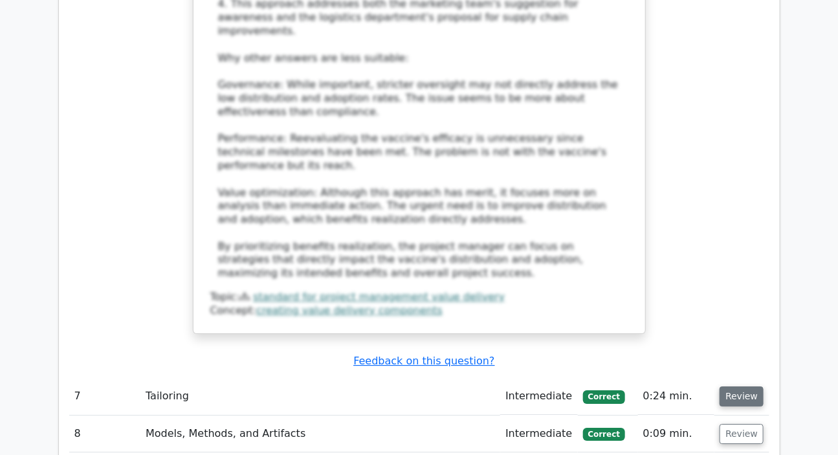
click at [737, 387] on button "Review" at bounding box center [742, 397] width 44 height 20
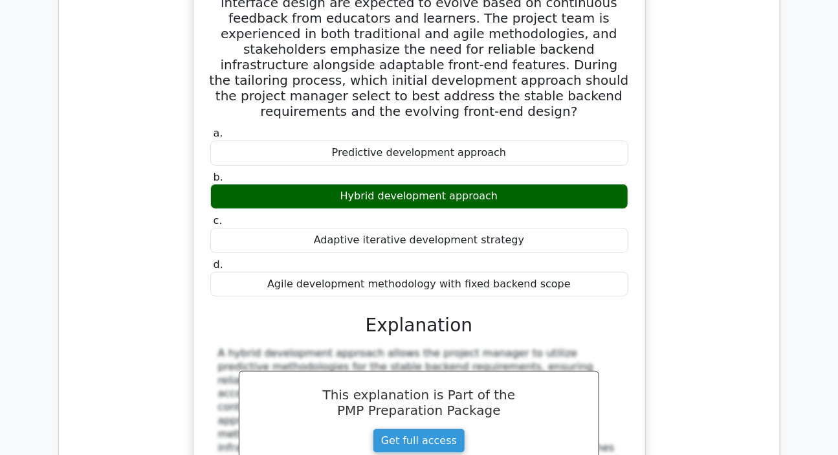
scroll to position [5592, 0]
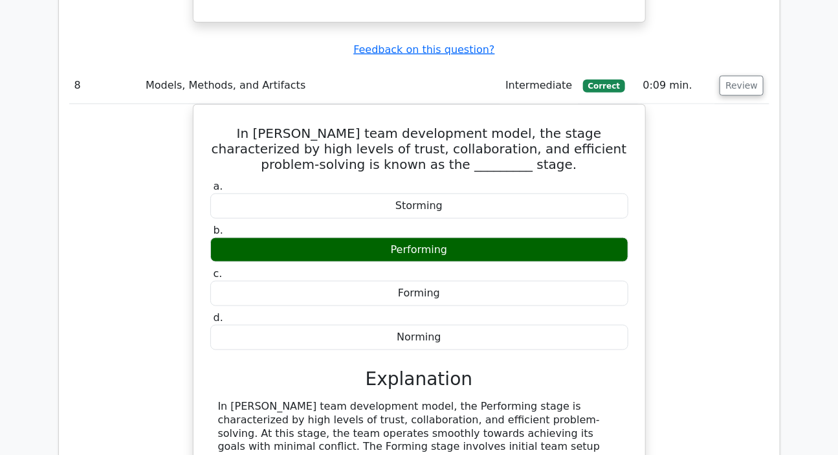
scroll to position [6121, 0]
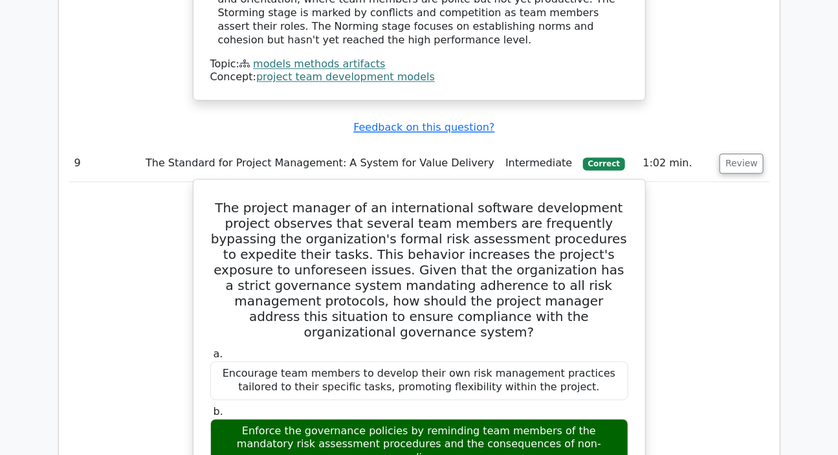
scroll to position [6710, 0]
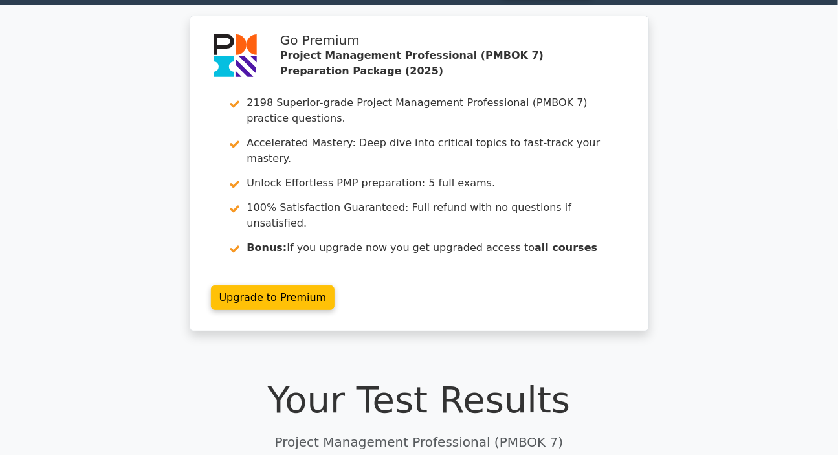
scroll to position [0, 0]
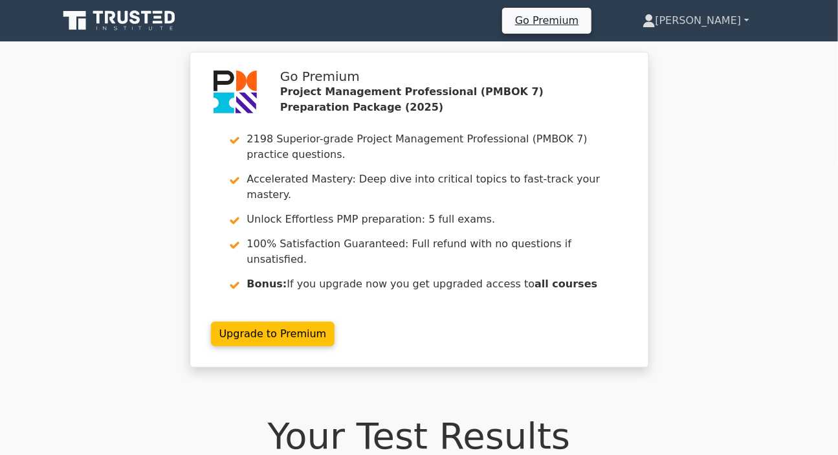
click at [708, 16] on link "[PERSON_NAME]" at bounding box center [696, 21] width 169 height 26
click at [686, 45] on link "Profile" at bounding box center [664, 51] width 102 height 21
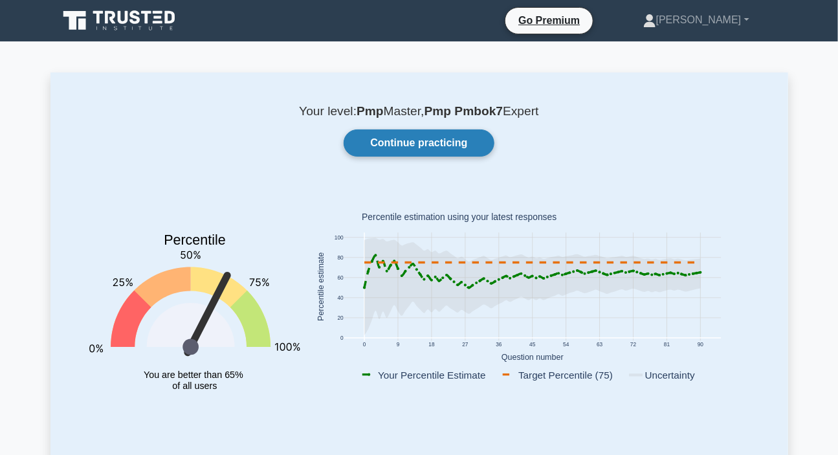
click at [407, 143] on link "Continue practicing" at bounding box center [419, 142] width 150 height 27
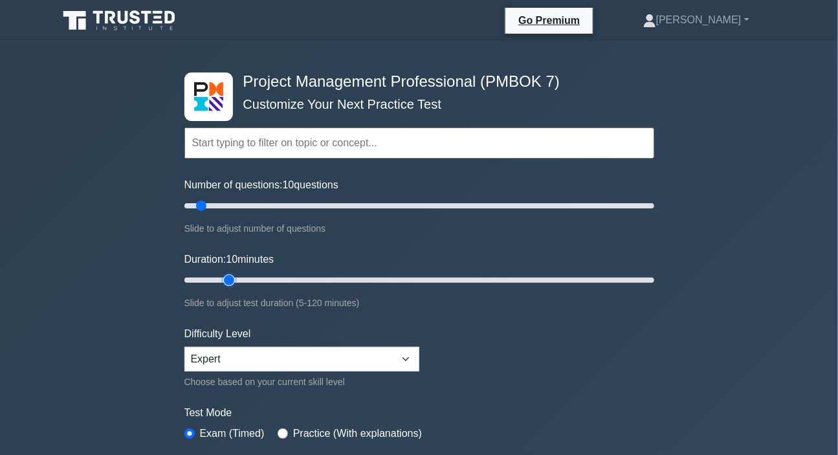
type input "15"
click at [220, 276] on input "Duration: 10 minutes" at bounding box center [420, 281] width 470 height 16
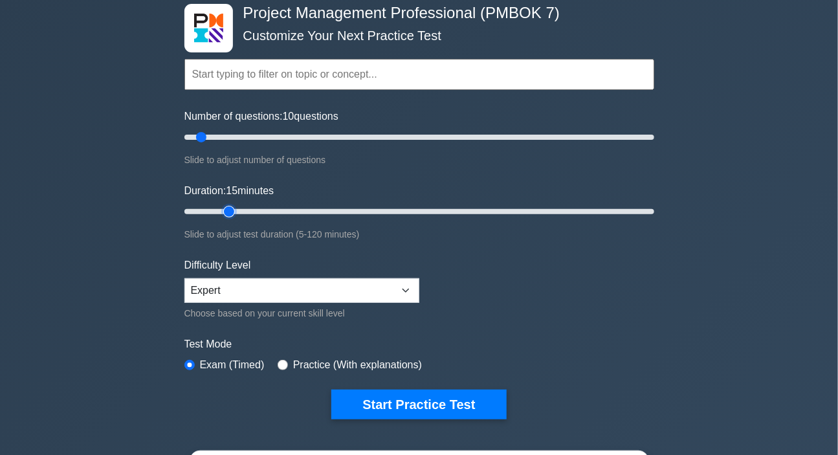
scroll to position [176, 0]
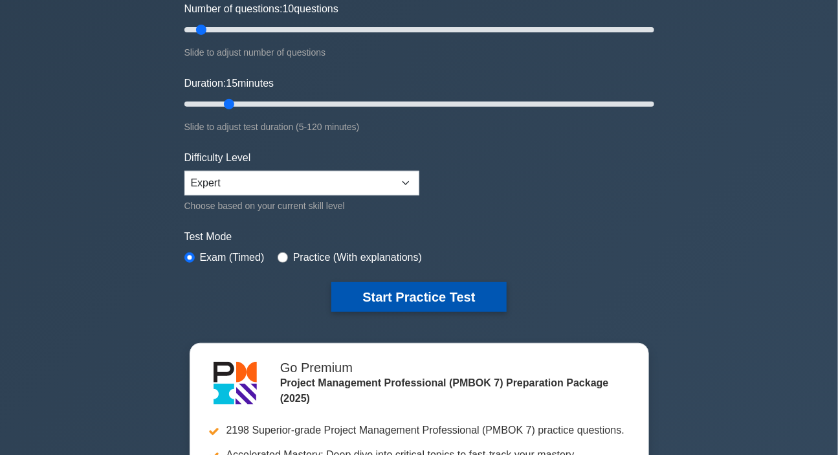
click at [376, 300] on button "Start Practice Test" at bounding box center [419, 297] width 175 height 30
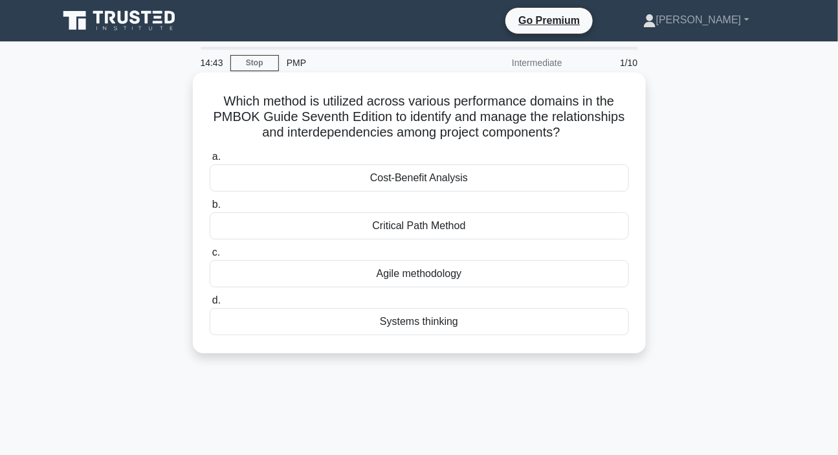
click at [393, 319] on div "Systems thinking" at bounding box center [420, 321] width 420 height 27
click at [210, 305] on input "d. Systems thinking" at bounding box center [210, 301] width 0 height 8
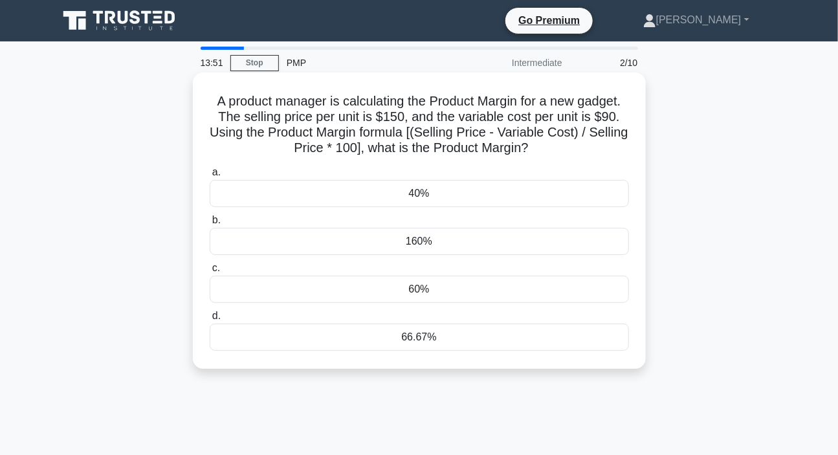
click at [413, 201] on div "40%" at bounding box center [420, 193] width 420 height 27
click at [210, 177] on input "a. 40%" at bounding box center [210, 172] width 0 height 8
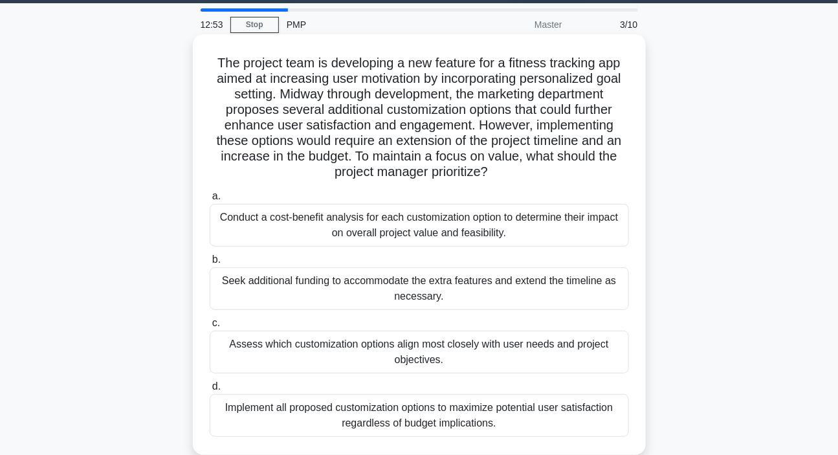
scroll to position [58, 0]
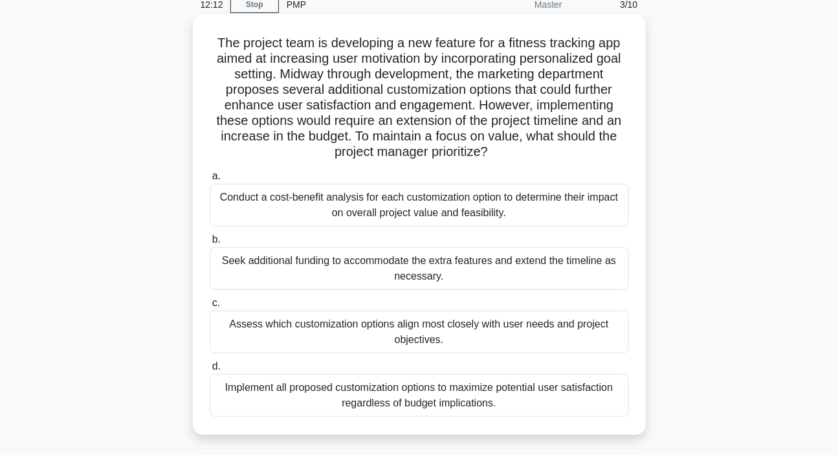
click at [408, 208] on div "Conduct a cost-benefit analysis for each customization option to determine thei…" at bounding box center [420, 205] width 420 height 43
click at [210, 181] on input "a. Conduct a cost-benefit analysis for each customization option to determine t…" at bounding box center [210, 176] width 0 height 8
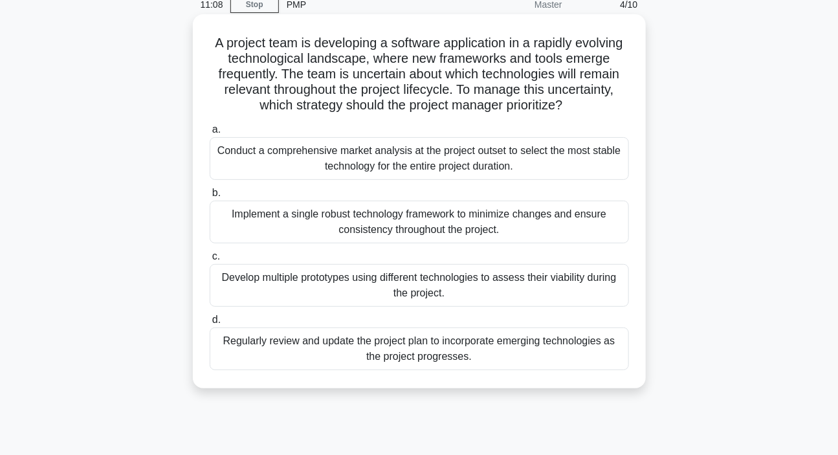
click at [436, 354] on div "Regularly review and update the project plan to incorporate emerging technologi…" at bounding box center [420, 349] width 420 height 43
click at [210, 324] on input "d. Regularly review and update the project plan to incorporate emerging technol…" at bounding box center [210, 320] width 0 height 8
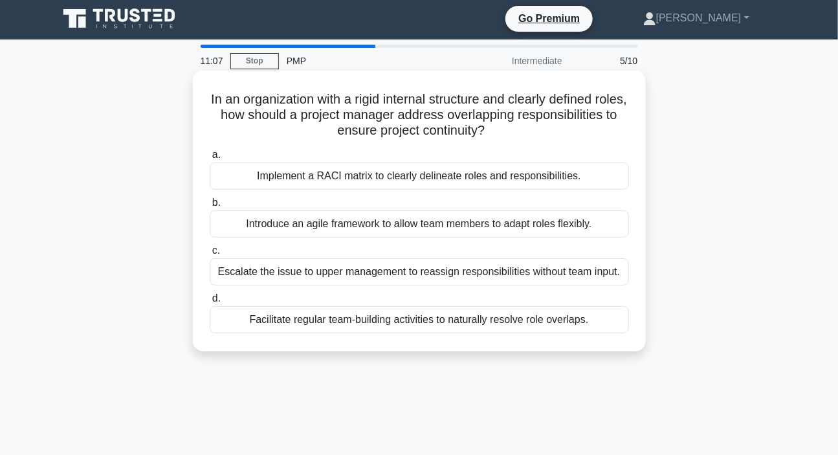
scroll to position [0, 0]
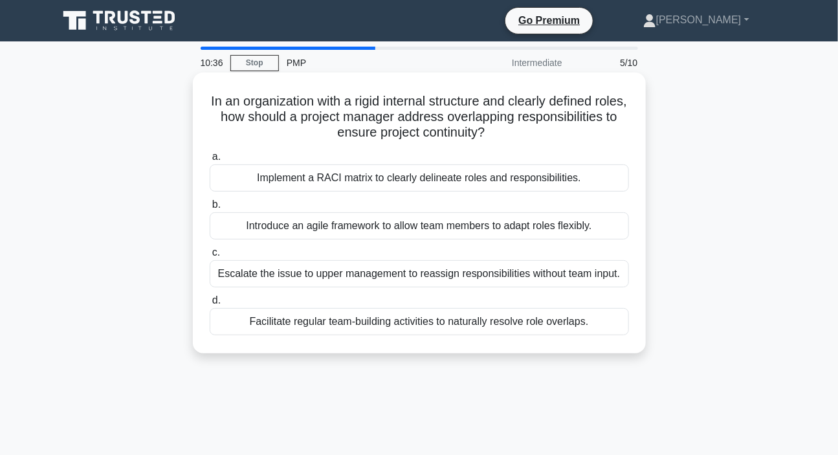
click at [337, 181] on div "Implement a RACI matrix to clearly delineate roles and responsibilities." at bounding box center [420, 177] width 420 height 27
click at [210, 161] on input "a. Implement a RACI matrix to clearly delineate roles and responsibilities." at bounding box center [210, 157] width 0 height 8
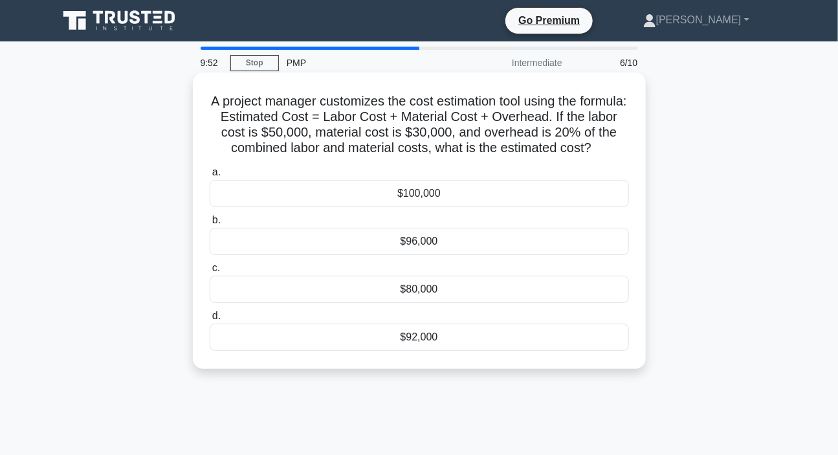
click at [414, 251] on div "$96,000" at bounding box center [420, 241] width 420 height 27
click at [210, 225] on input "b. $96,000" at bounding box center [210, 220] width 0 height 8
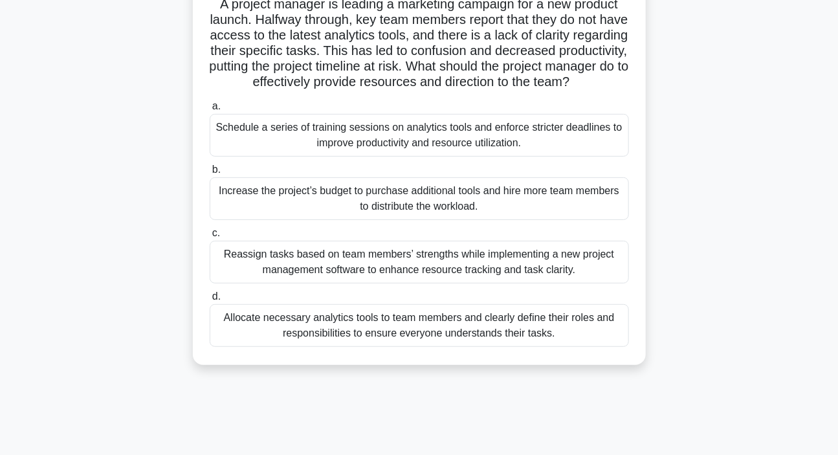
scroll to position [117, 0]
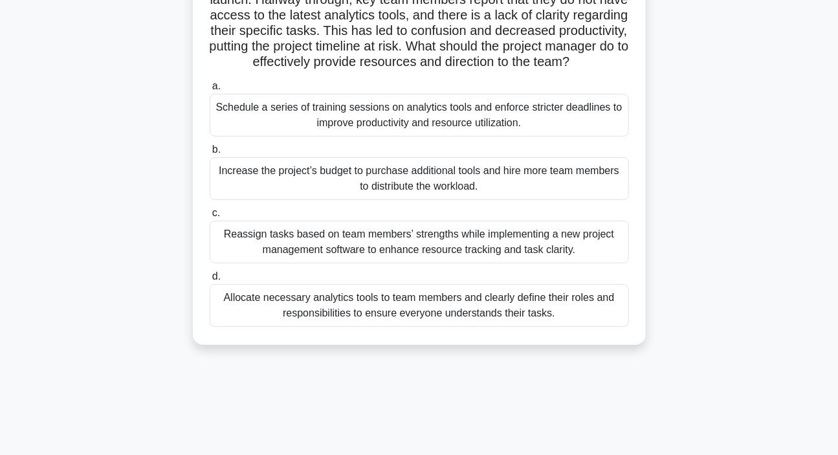
click at [357, 327] on div "Allocate necessary analytics tools to team members and clearly define their rol…" at bounding box center [420, 305] width 420 height 43
click at [210, 281] on input "d. Allocate necessary analytics tools to team members and clearly define their …" at bounding box center [210, 277] width 0 height 8
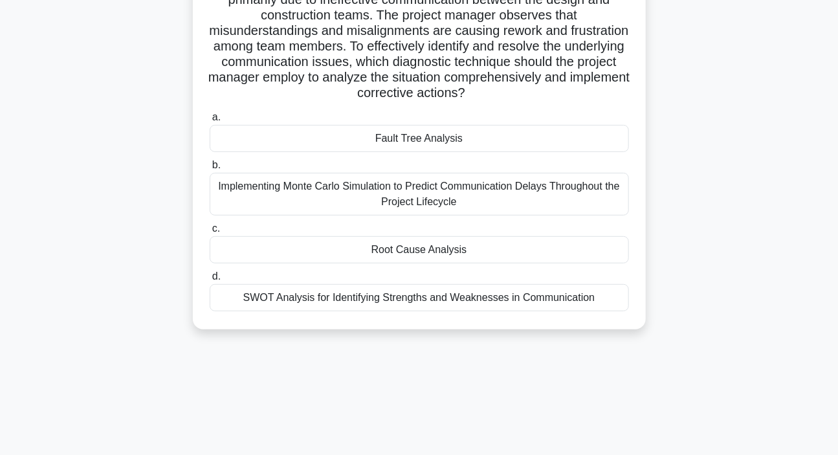
scroll to position [58, 0]
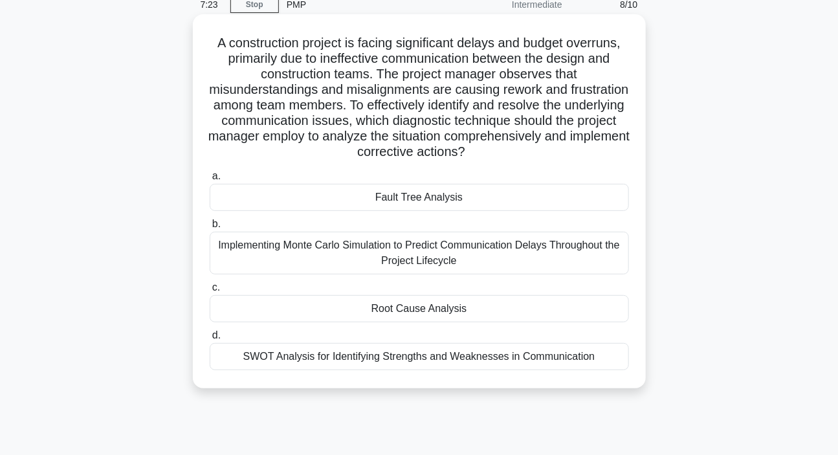
click at [393, 304] on div "Root Cause Analysis" at bounding box center [420, 308] width 420 height 27
click at [210, 292] on input "c. Root Cause Analysis" at bounding box center [210, 288] width 0 height 8
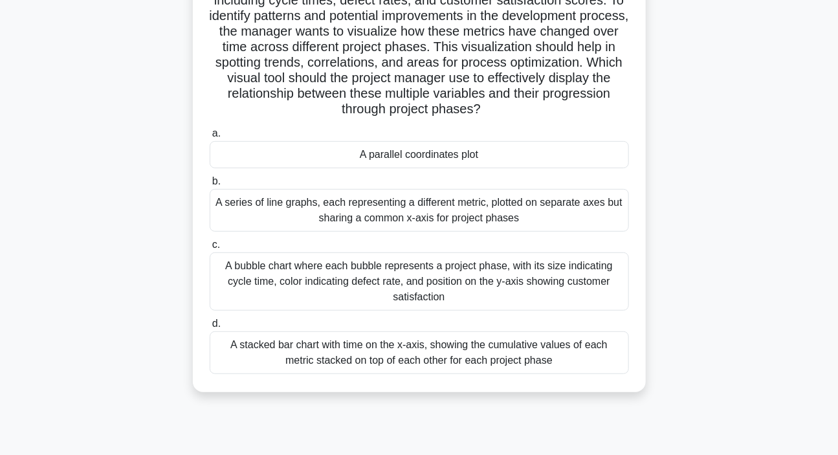
scroll to position [117, 0]
click at [390, 276] on div "A bubble chart where each bubble represents a project phase, with its size indi…" at bounding box center [420, 281] width 420 height 58
click at [210, 249] on input "c. A bubble chart where each bubble represents a project phase, with its size i…" at bounding box center [210, 244] width 0 height 8
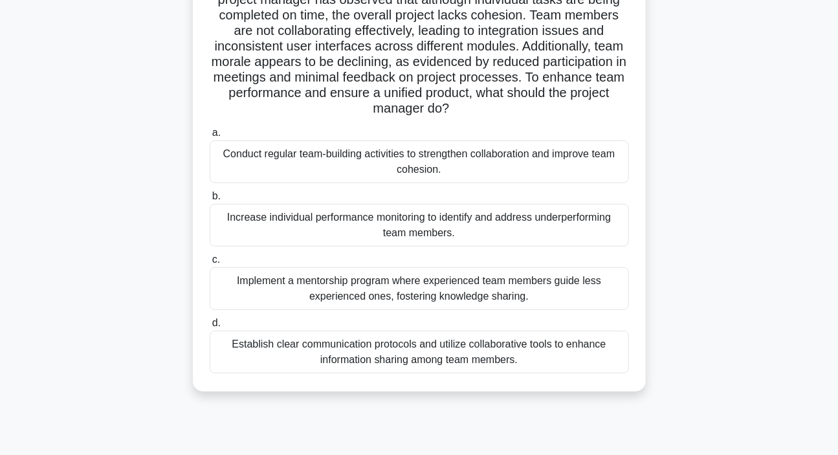
click at [403, 170] on div "Conduct regular team-building activities to strengthen collaboration and improv…" at bounding box center [420, 162] width 420 height 43
click at [210, 137] on input "a. Conduct regular team-building activities to strengthen collaboration and imp…" at bounding box center [210, 133] width 0 height 8
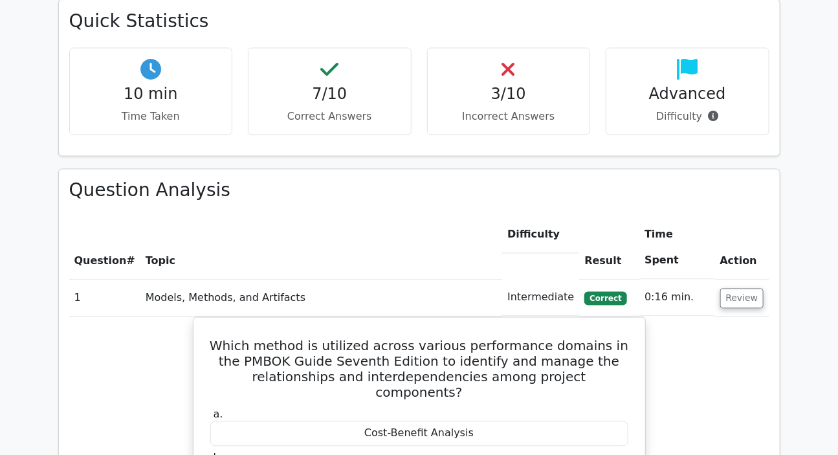
scroll to position [765, 0]
